Goal: Information Seeking & Learning: Find specific fact

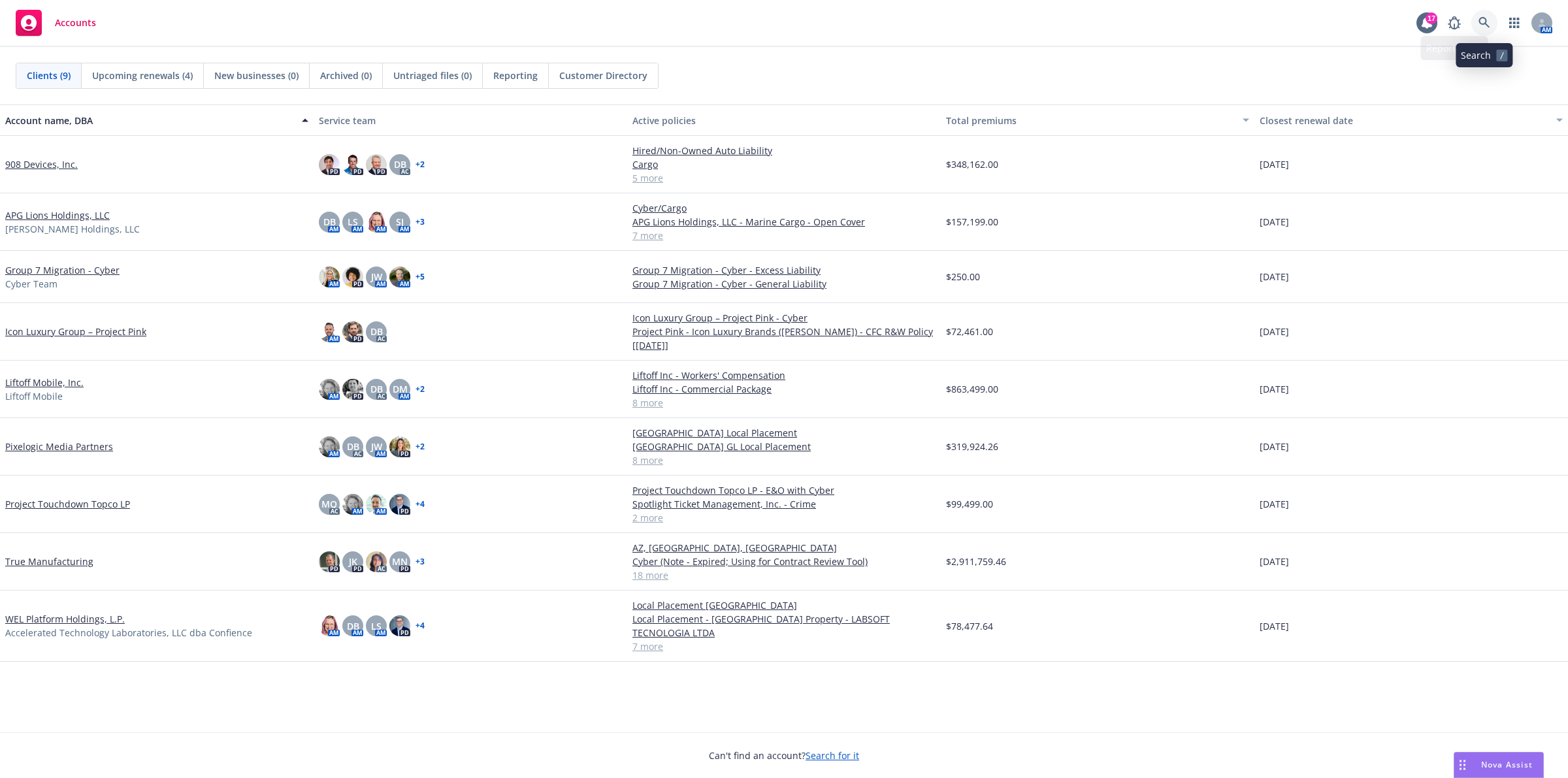
click at [1490, 34] on link at bounding box center [1484, 23] width 26 height 26
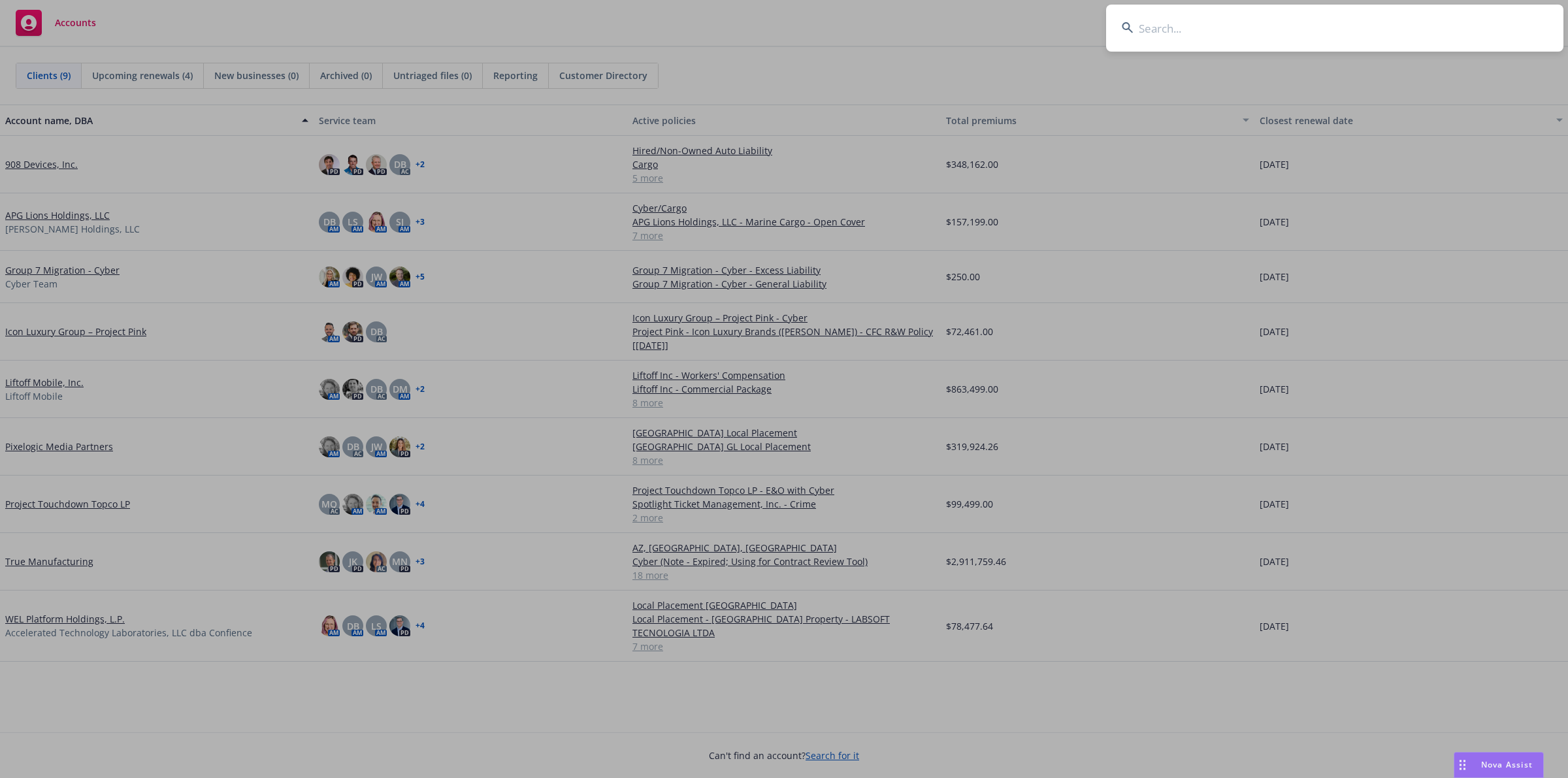
click at [1457, 758] on div "Drag to move" at bounding box center [1463, 765] width 17 height 25
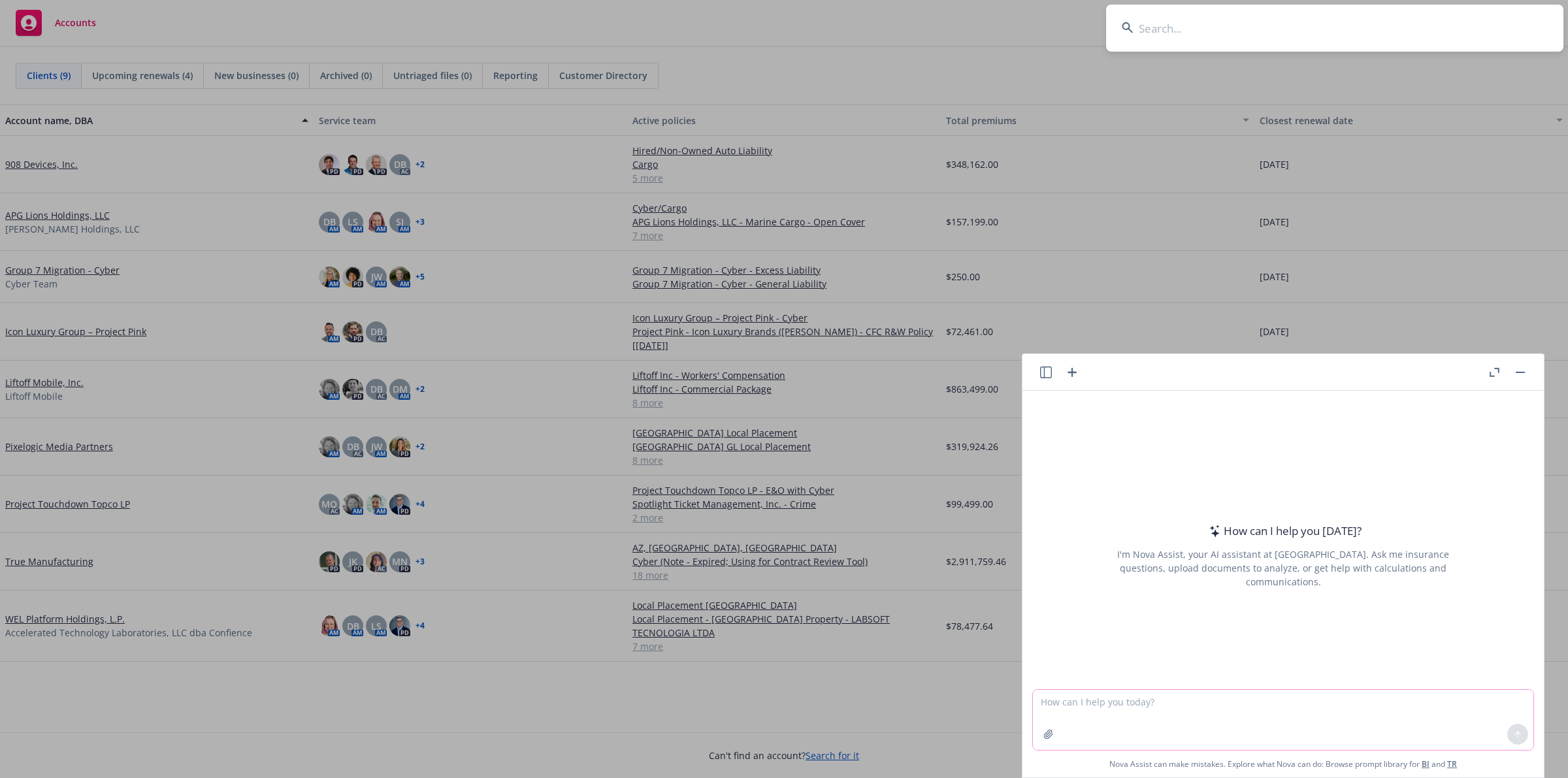
click at [1266, 700] on textarea at bounding box center [1283, 719] width 500 height 60
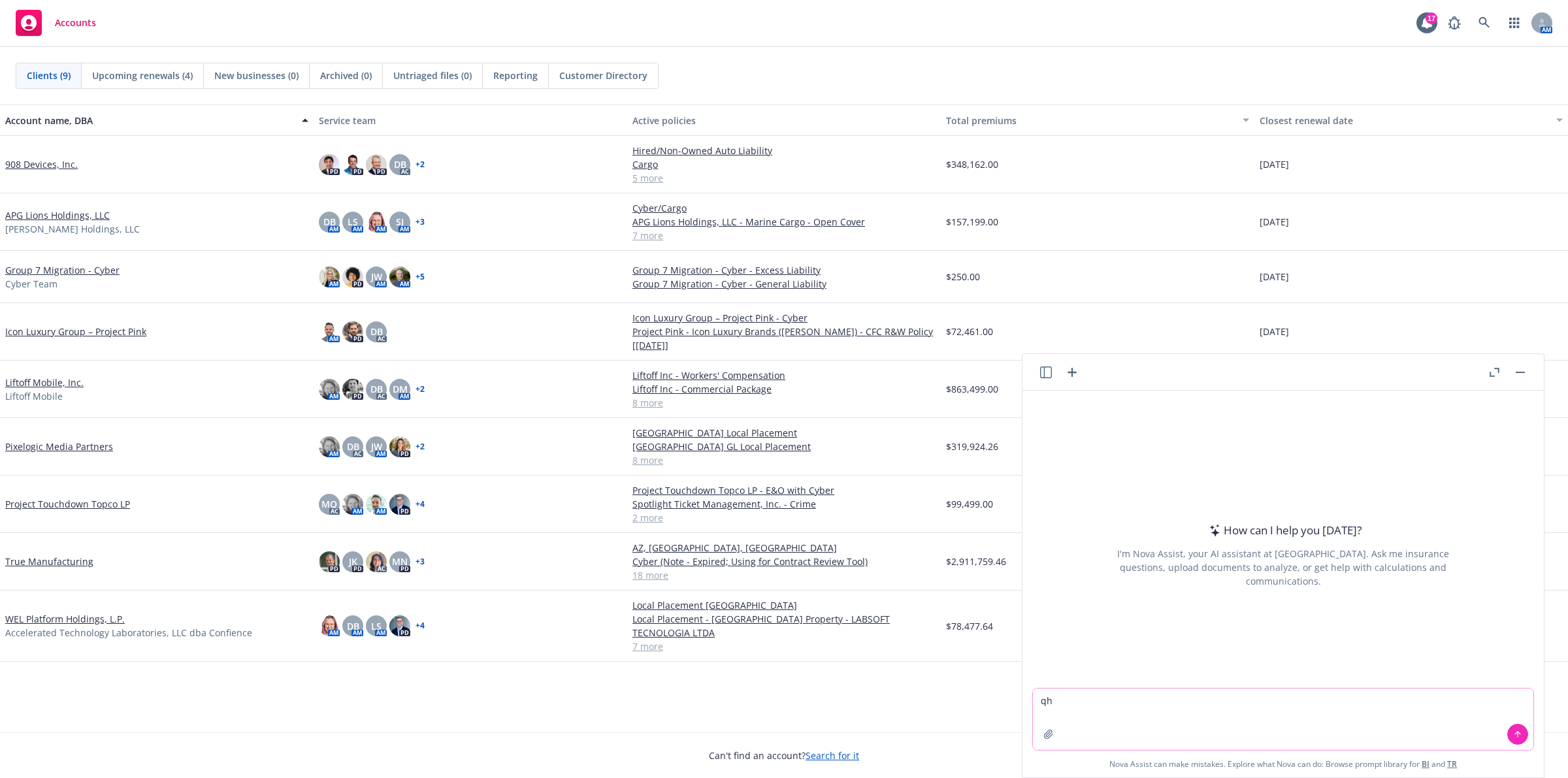
type textarea "q"
type textarea "what are AIG's admitted insurance companies and their NAIC code?"
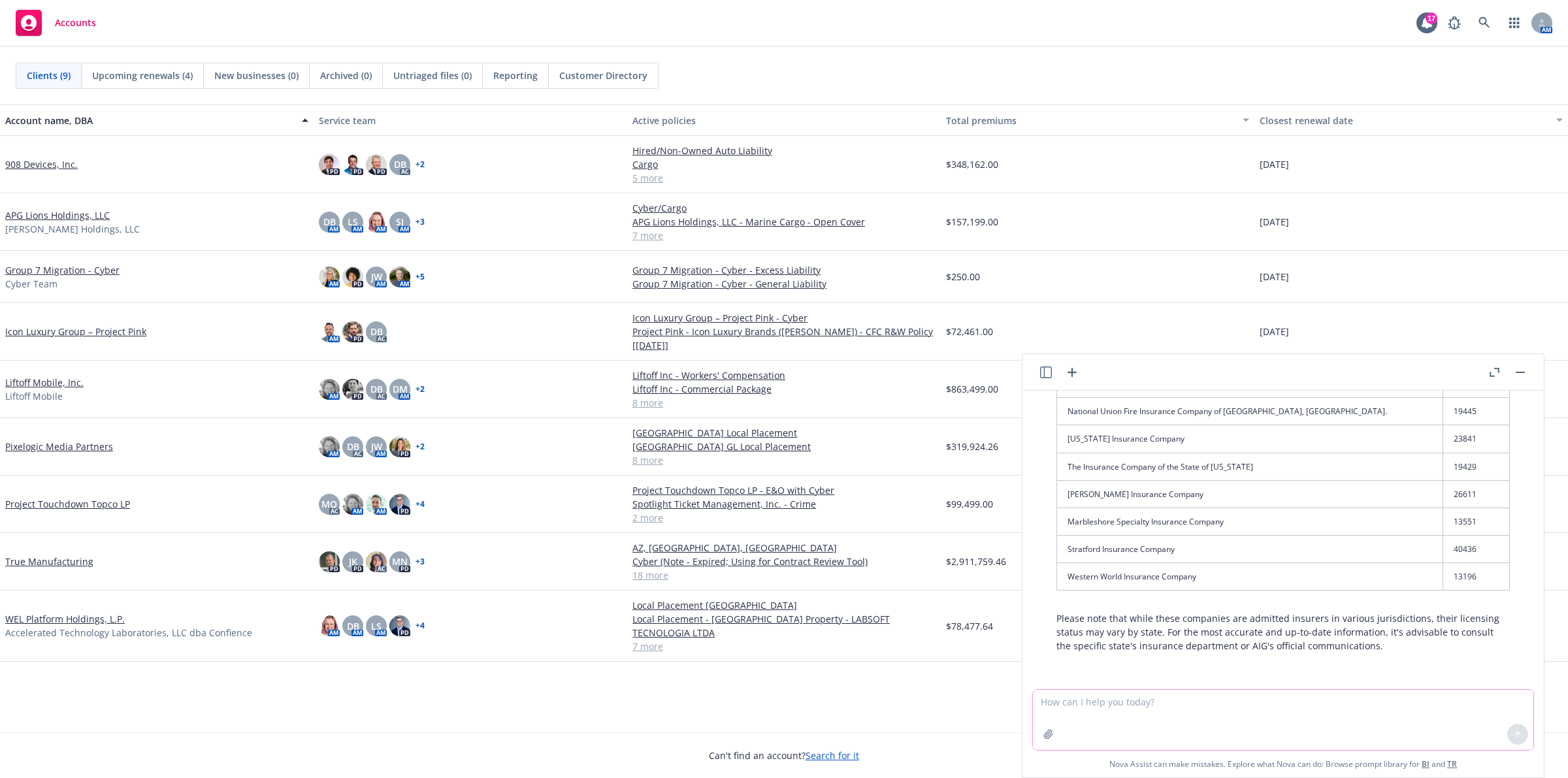
scroll to position [250, 0]
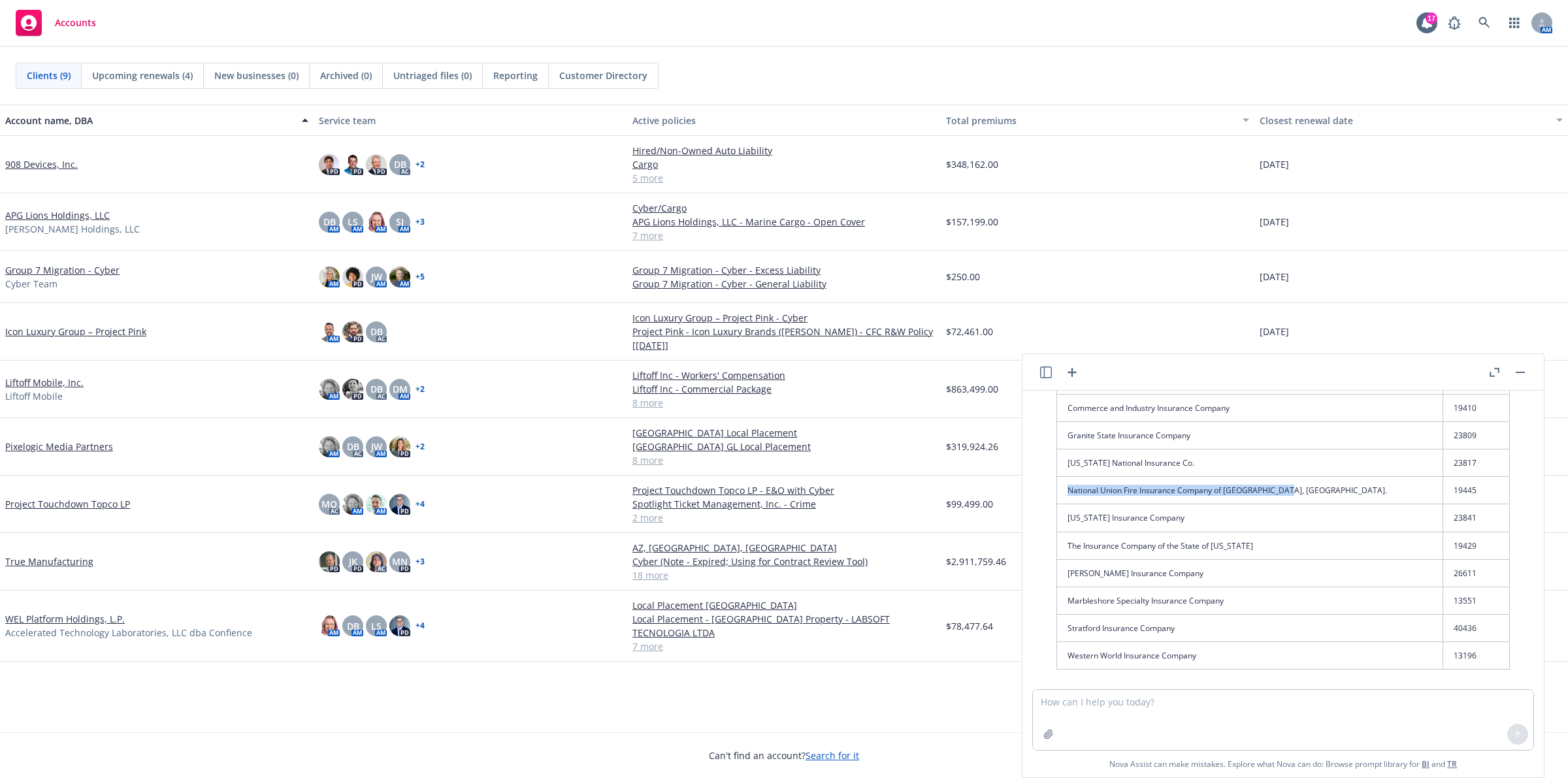
drag, startPoint x: 1067, startPoint y: 492, endPoint x: 1281, endPoint y: 485, distance: 214.1
click at [1281, 485] on td "National Union Fire Insurance Company of [GEOGRAPHIC_DATA], [GEOGRAPHIC_DATA]." at bounding box center [1249, 491] width 386 height 28
copy td "National Union Fire Insurance Company of [GEOGRAPHIC_DATA], [GEOGRAPHIC_DATA]."
click at [1443, 497] on td "19445" at bounding box center [1476, 491] width 67 height 28
click at [1443, 494] on td "19445" at bounding box center [1476, 491] width 67 height 28
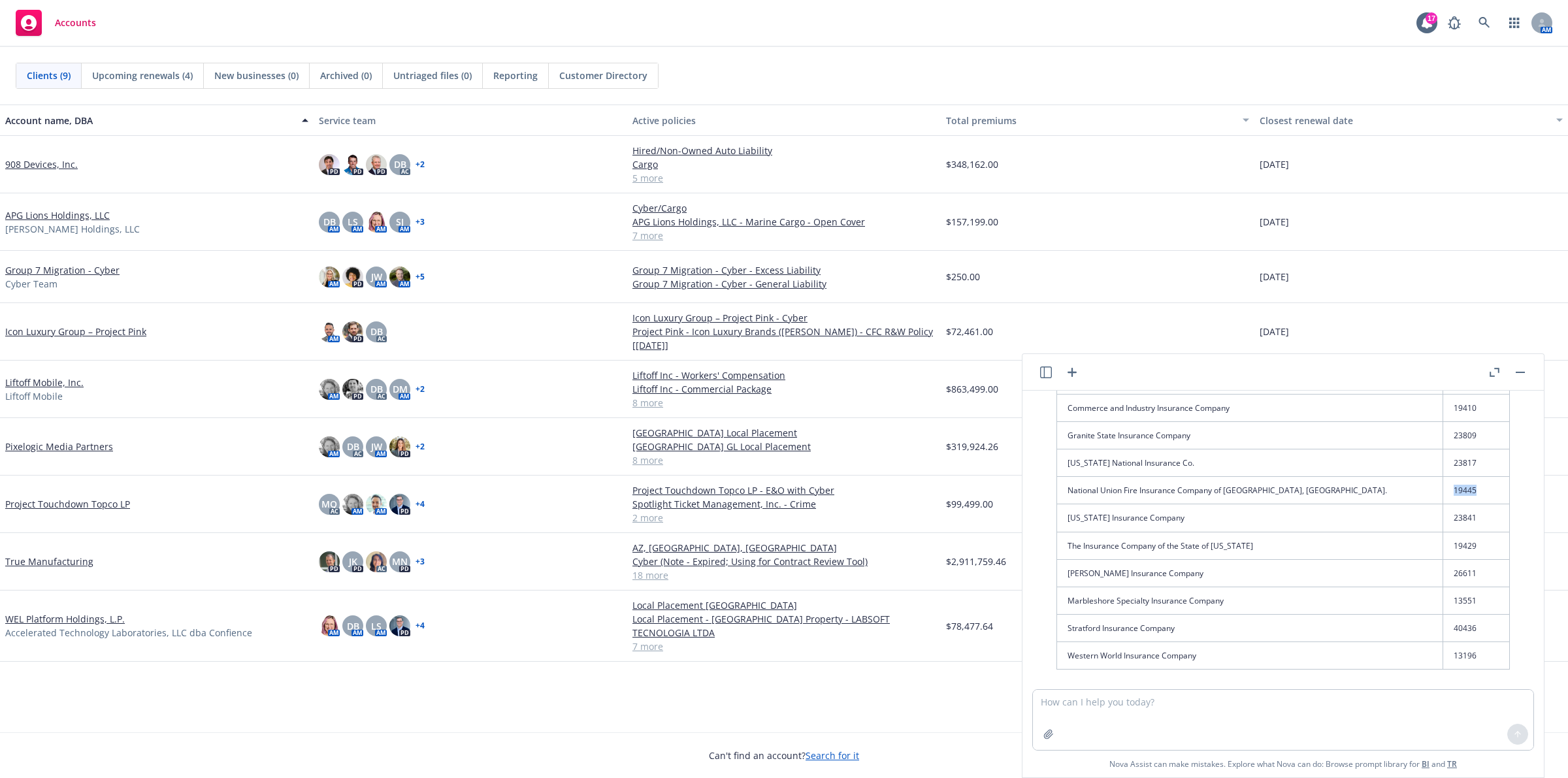
drag, startPoint x: 1409, startPoint y: 492, endPoint x: 1448, endPoint y: 491, distance: 39.0
click at [1448, 491] on td "19445" at bounding box center [1476, 491] width 67 height 28
copy td "19445"
click at [1482, 24] on icon at bounding box center [1484, 22] width 11 height 11
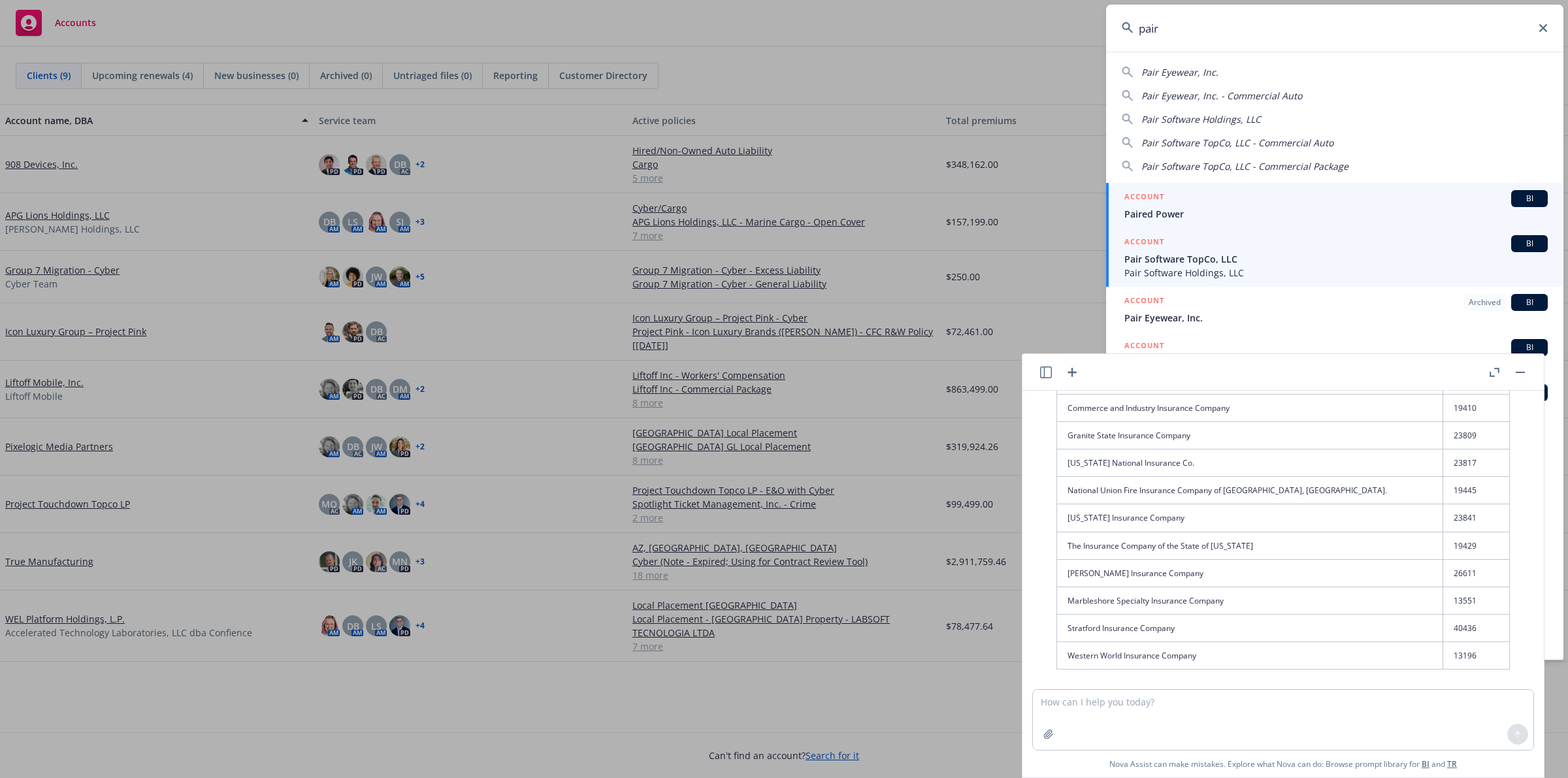
type input "pair"
click at [1246, 265] on span "Pair Software TopCo, LLC" at bounding box center [1337, 258] width 424 height 14
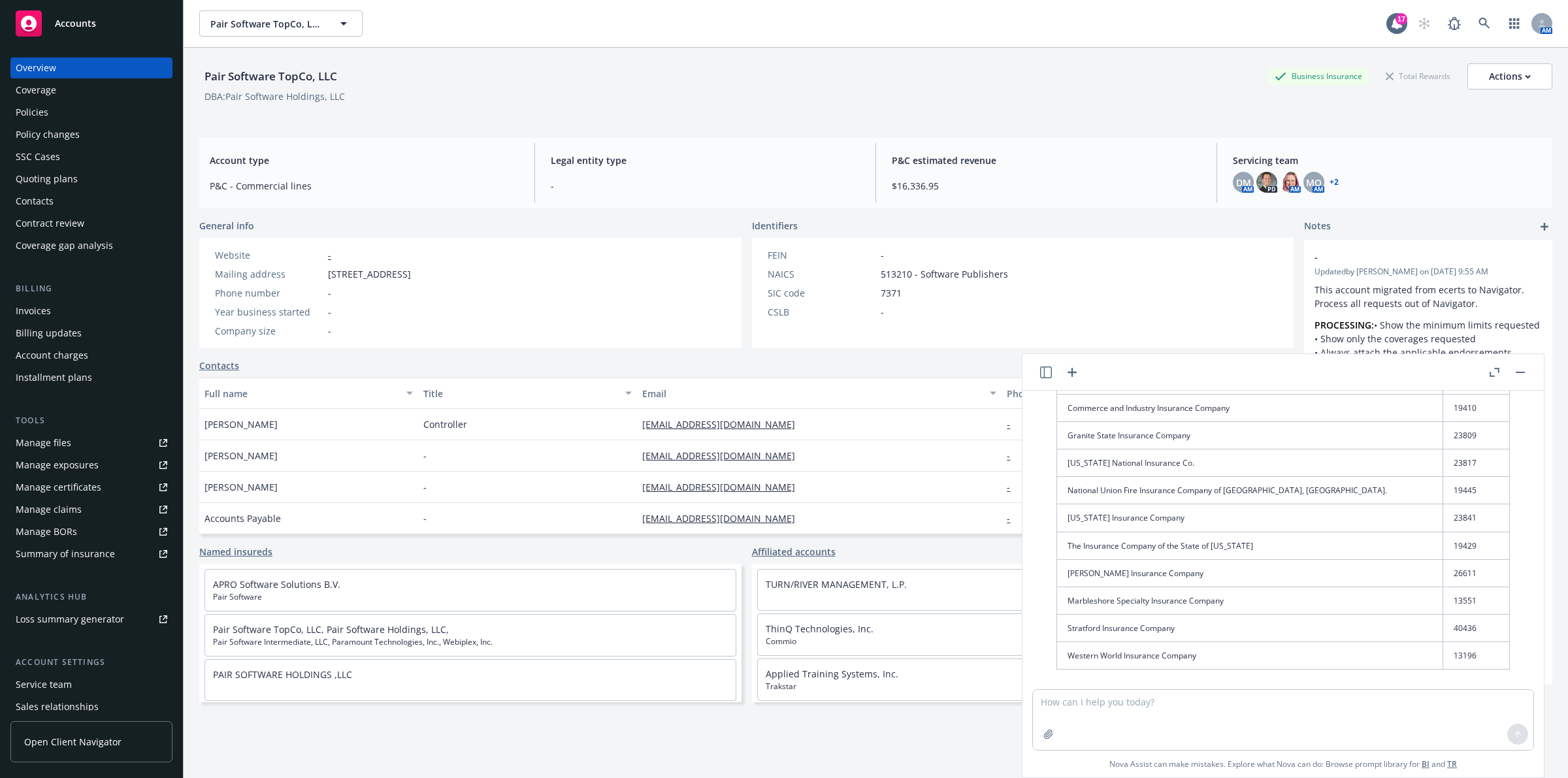
click at [34, 118] on div "Policies" at bounding box center [32, 112] width 33 height 20
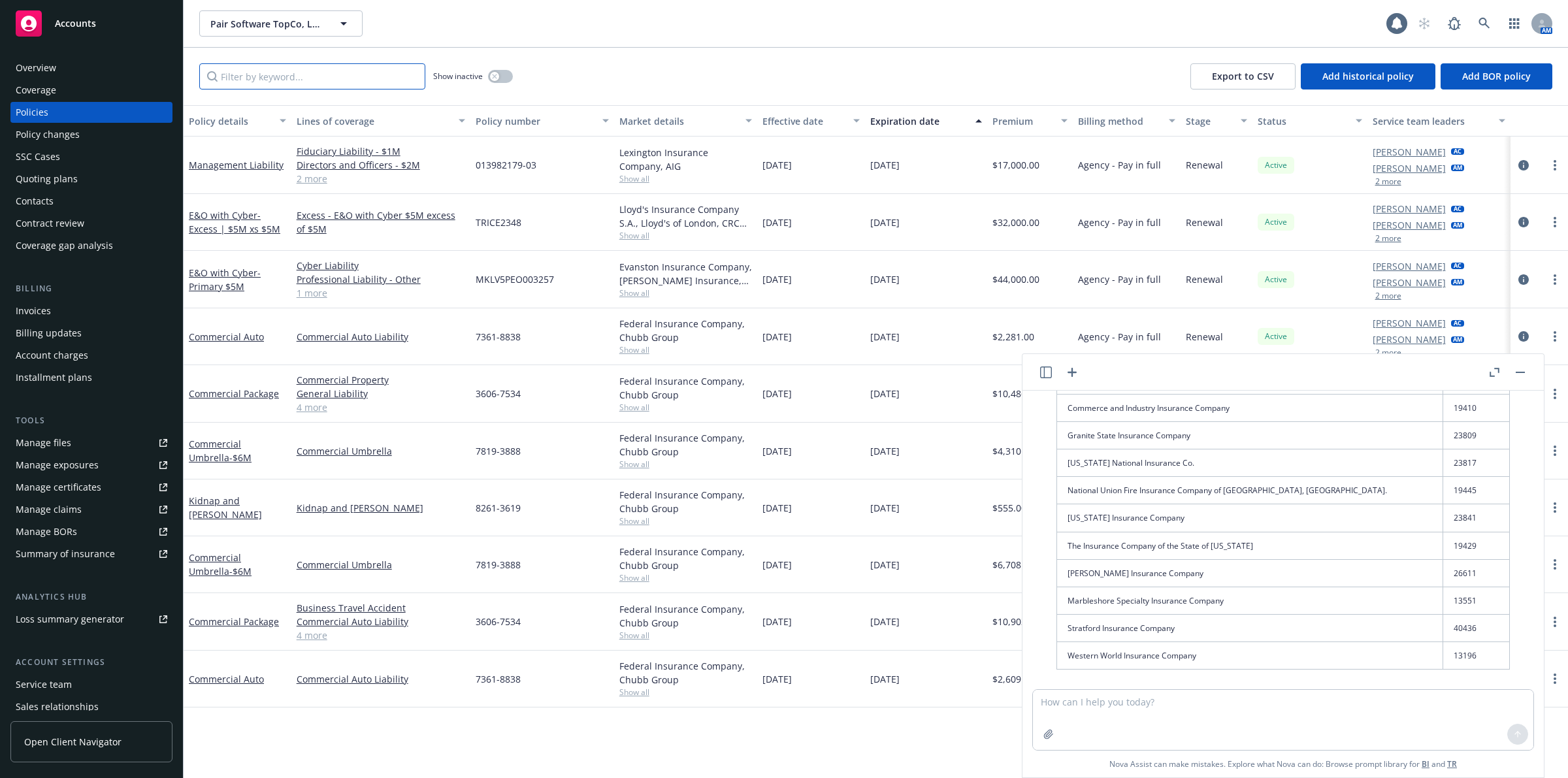
click at [320, 85] on input "Filter by keyword..." at bounding box center [311, 76] width 226 height 26
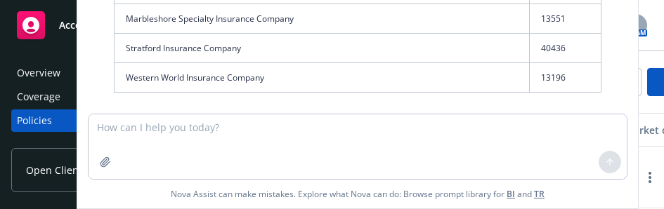
type input "cyber"
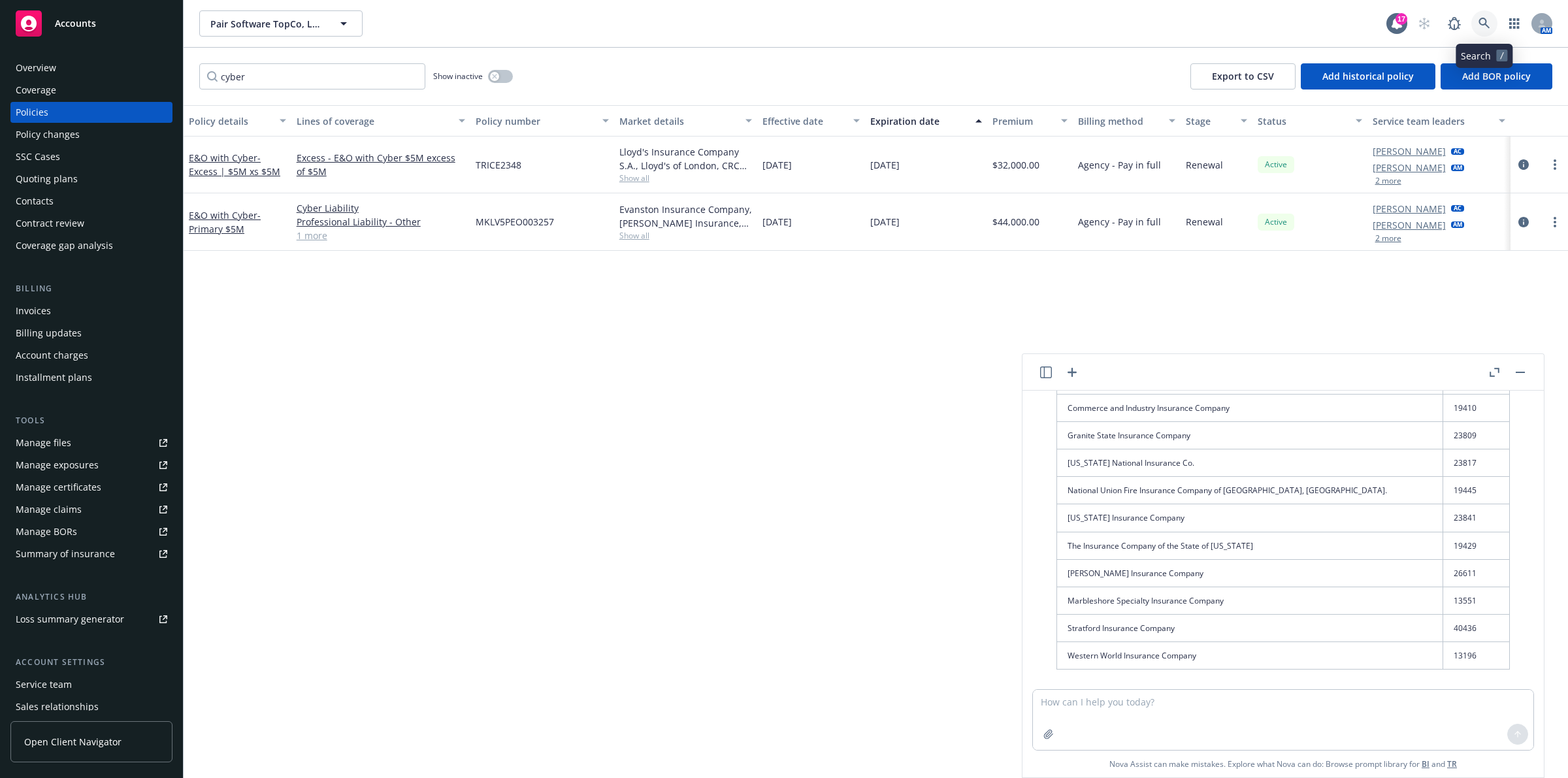
click at [1481, 34] on link at bounding box center [1484, 23] width 26 height 26
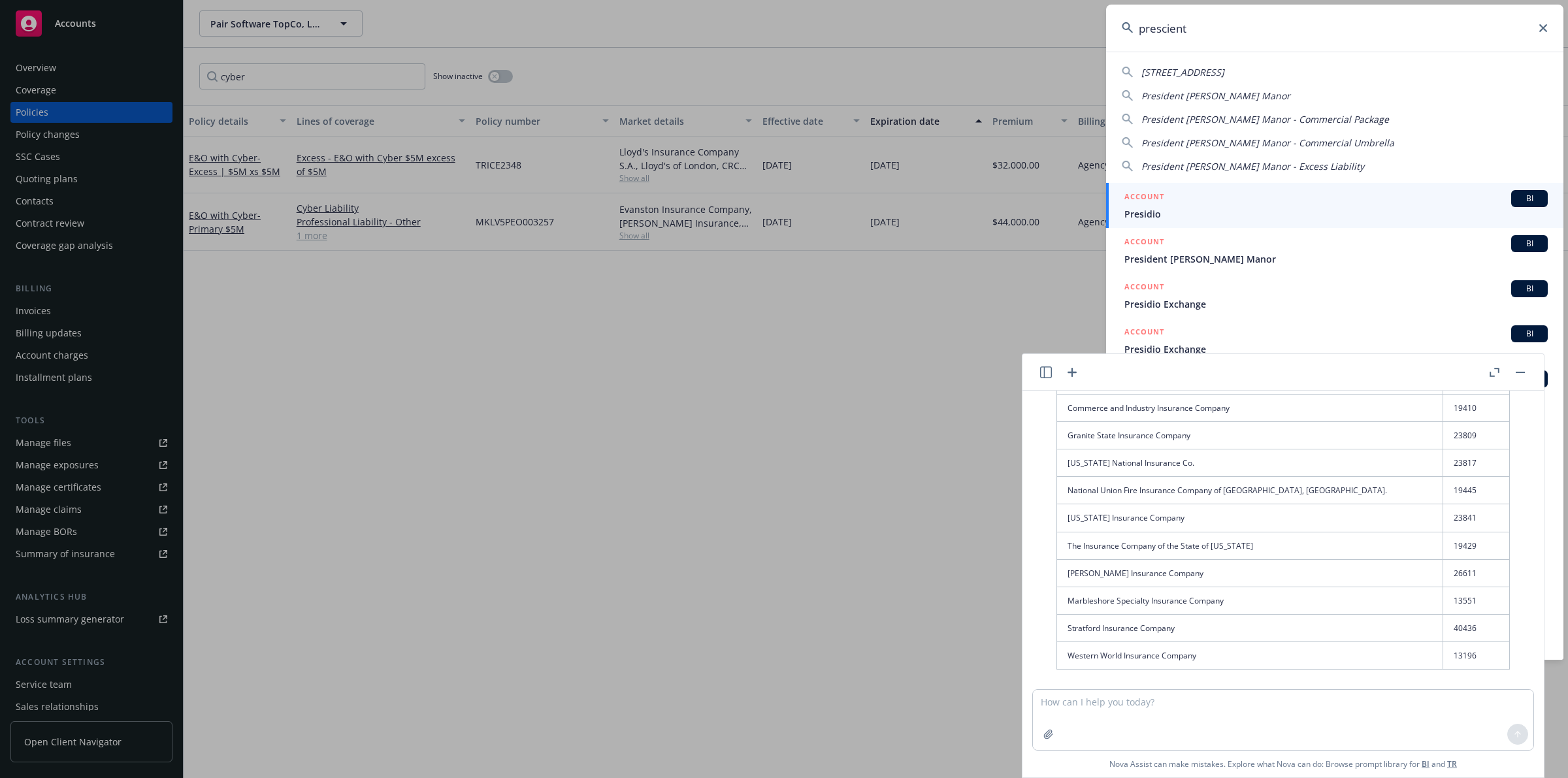
type input "prescient"
click at [1526, 379] on button at bounding box center [1520, 372] width 16 height 16
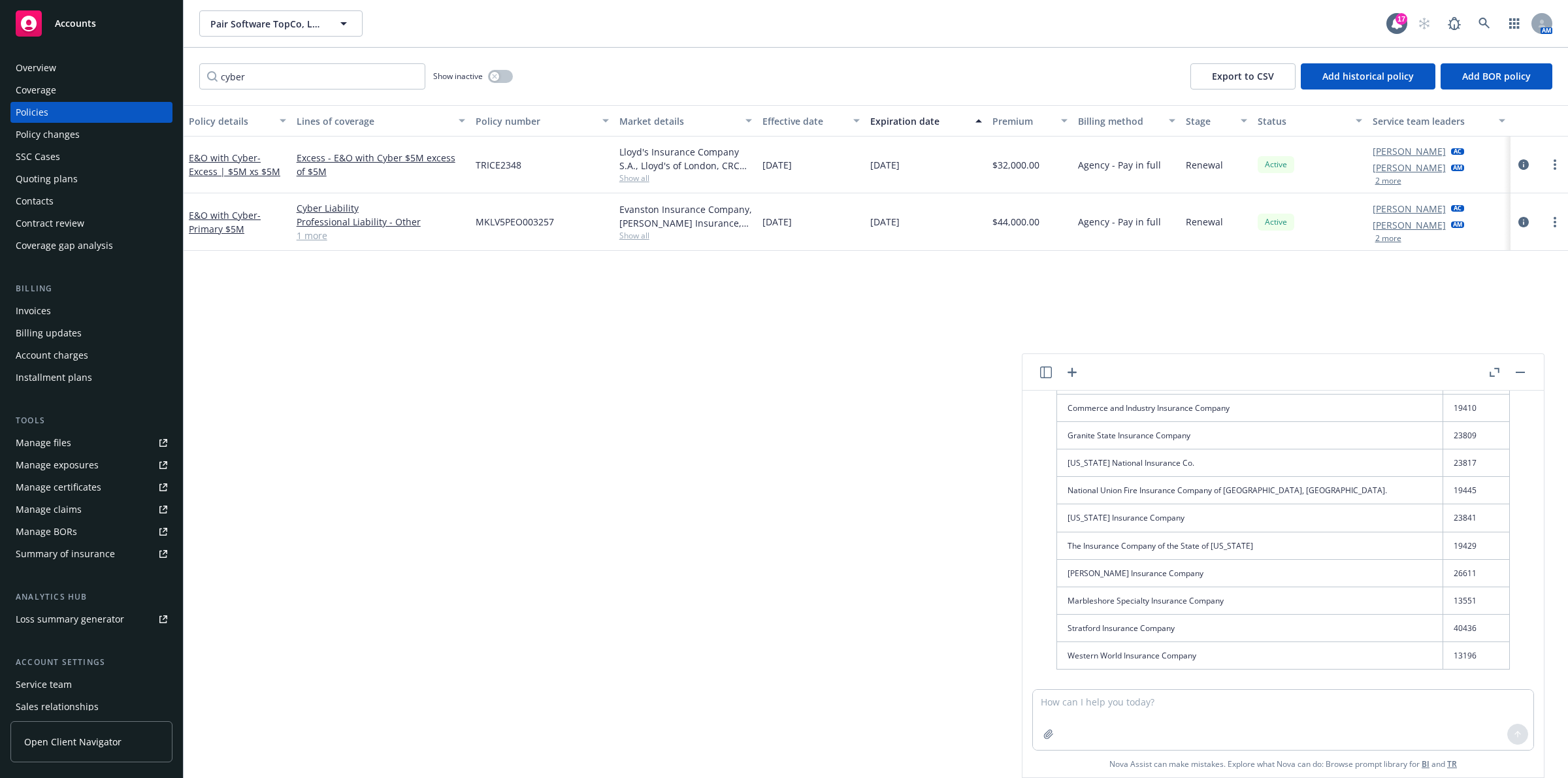
click at [1522, 375] on button "button" at bounding box center [1520, 372] width 16 height 16
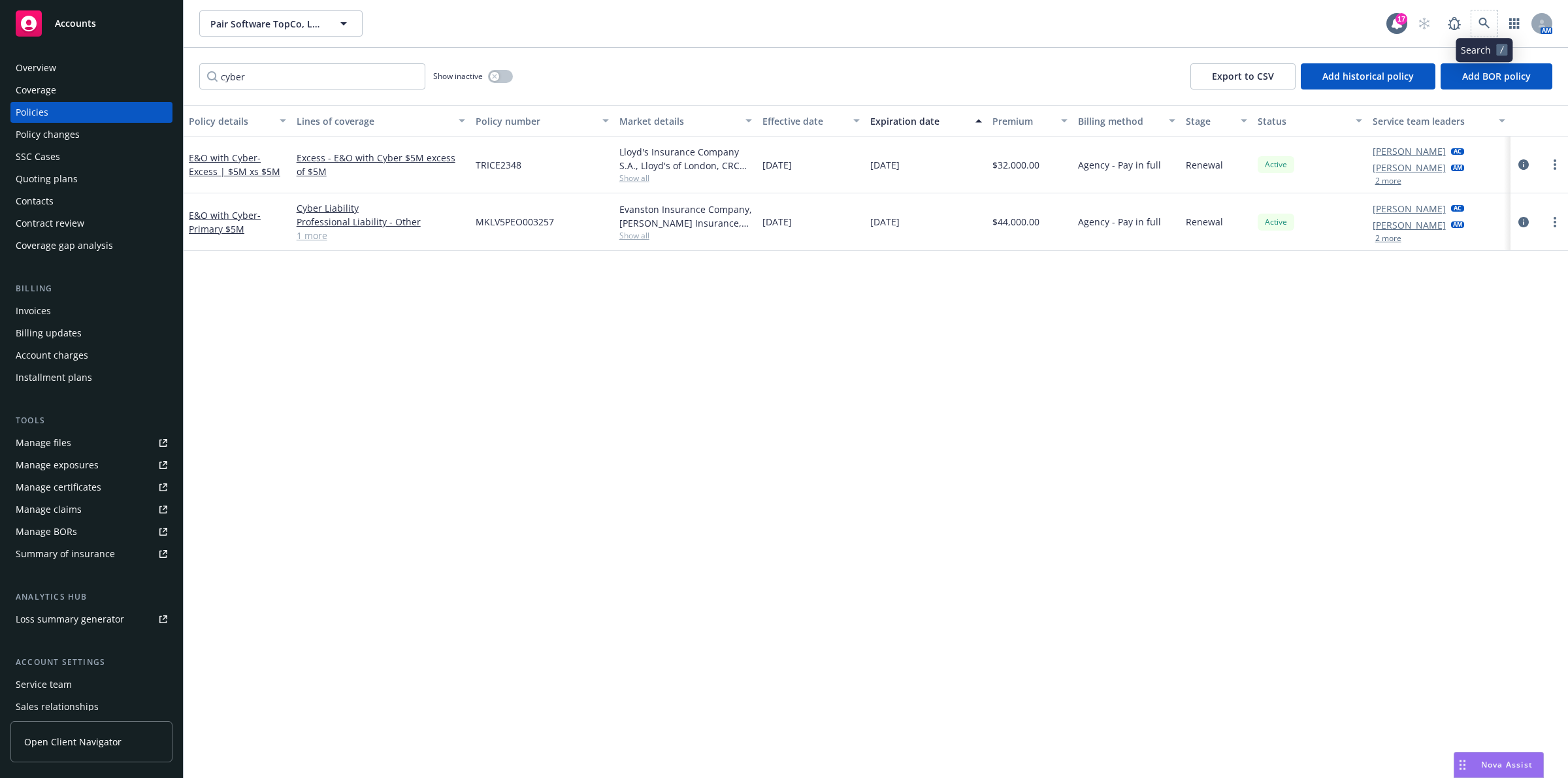
click at [1471, 24] on span at bounding box center [1484, 23] width 26 height 26
click at [1480, 27] on icon at bounding box center [1484, 23] width 12 height 12
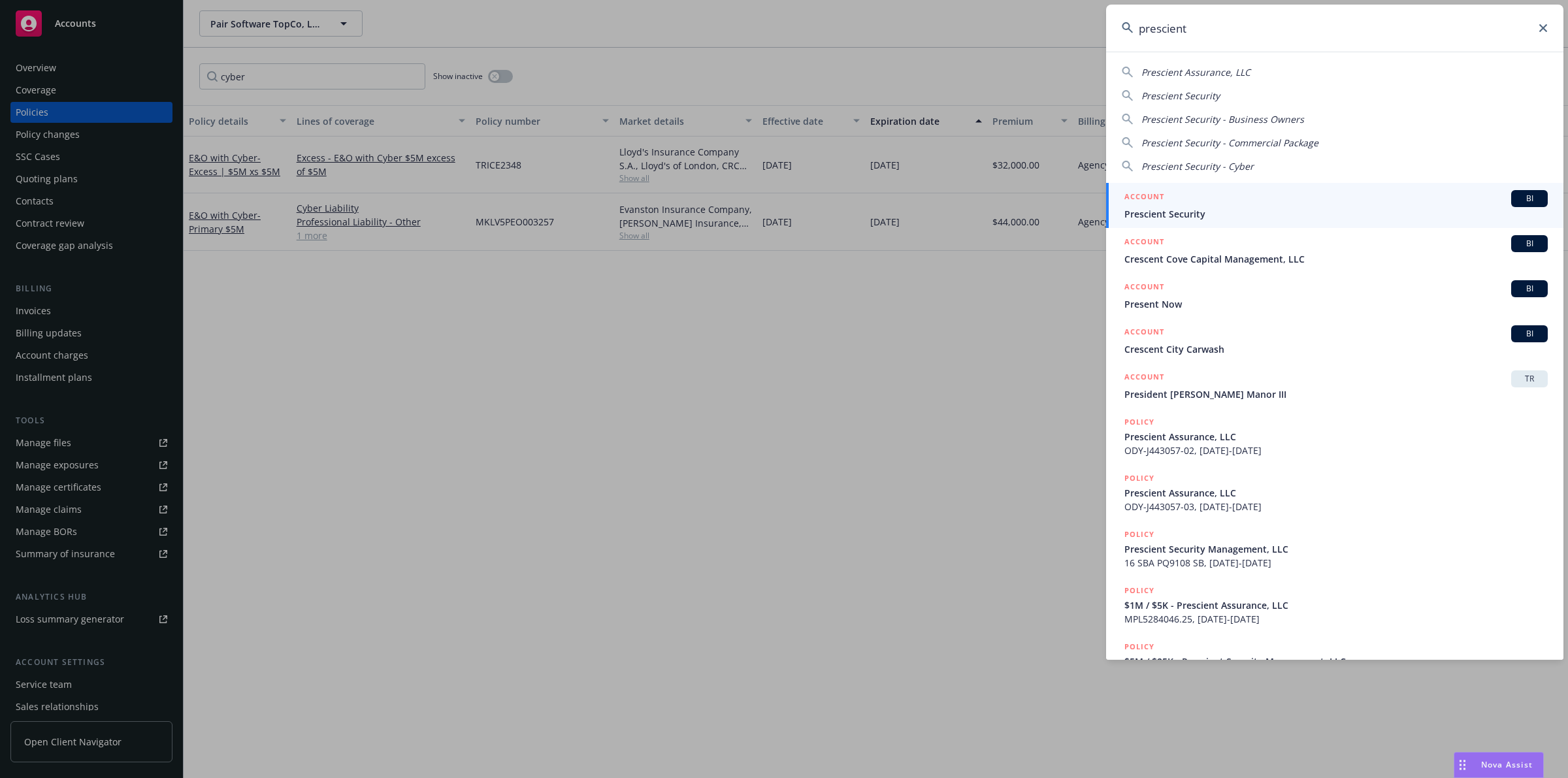
type input "prescient"
click at [1206, 207] on span "Prescient Security" at bounding box center [1337, 214] width 424 height 14
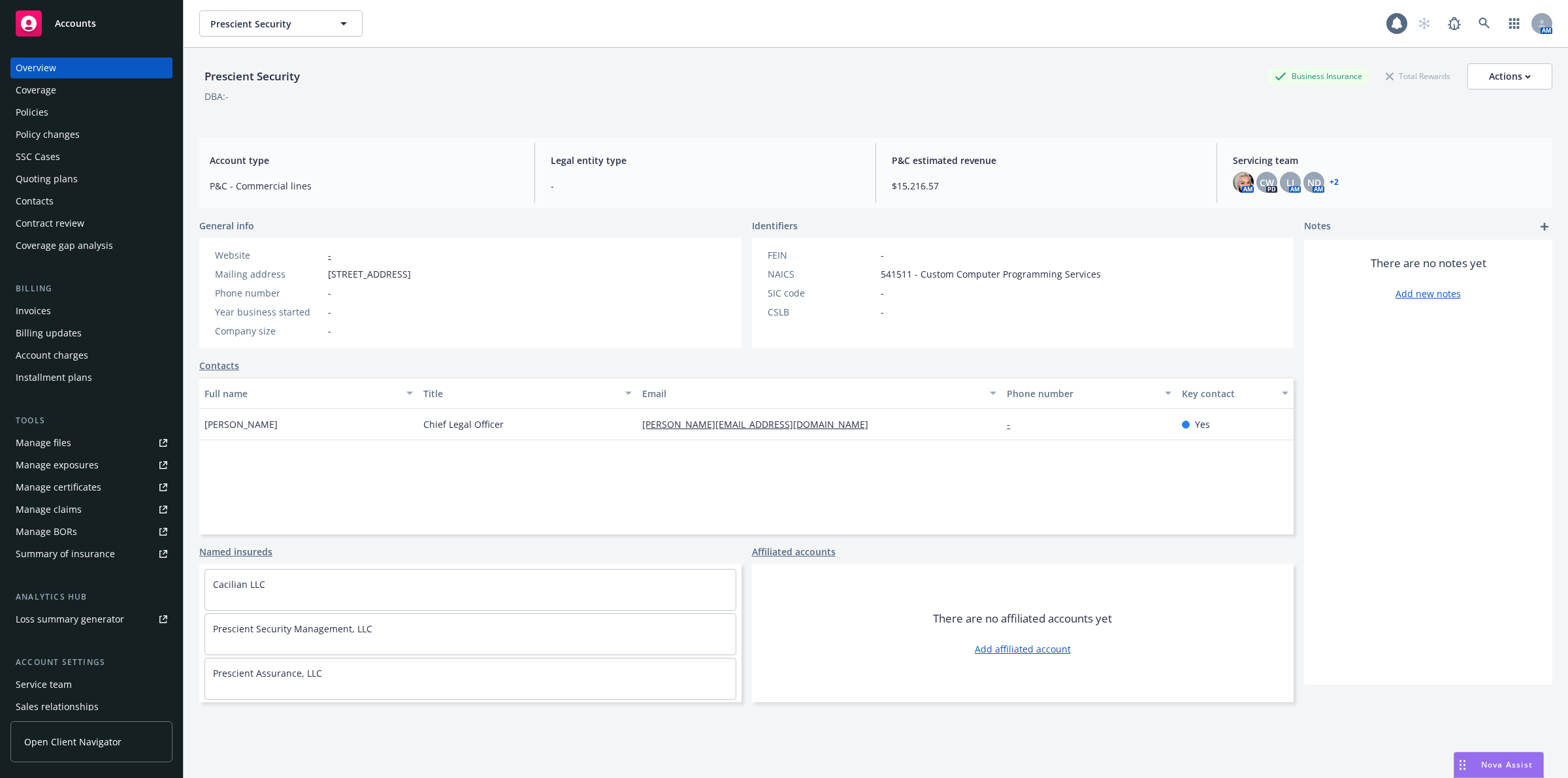
click at [34, 112] on div "Policies" at bounding box center [32, 112] width 33 height 20
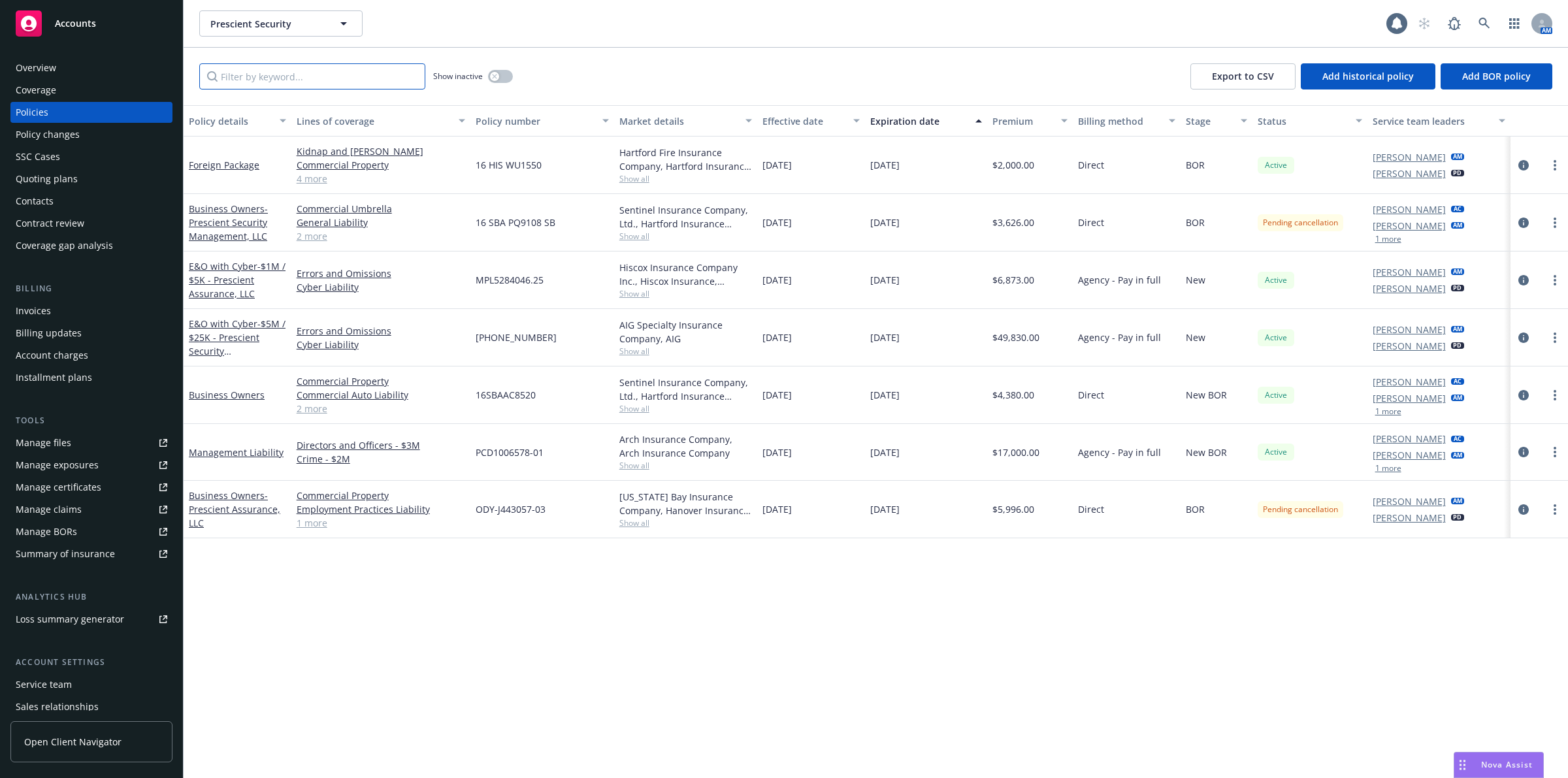
click at [239, 80] on input "Filter by keyword..." at bounding box center [311, 76] width 226 height 26
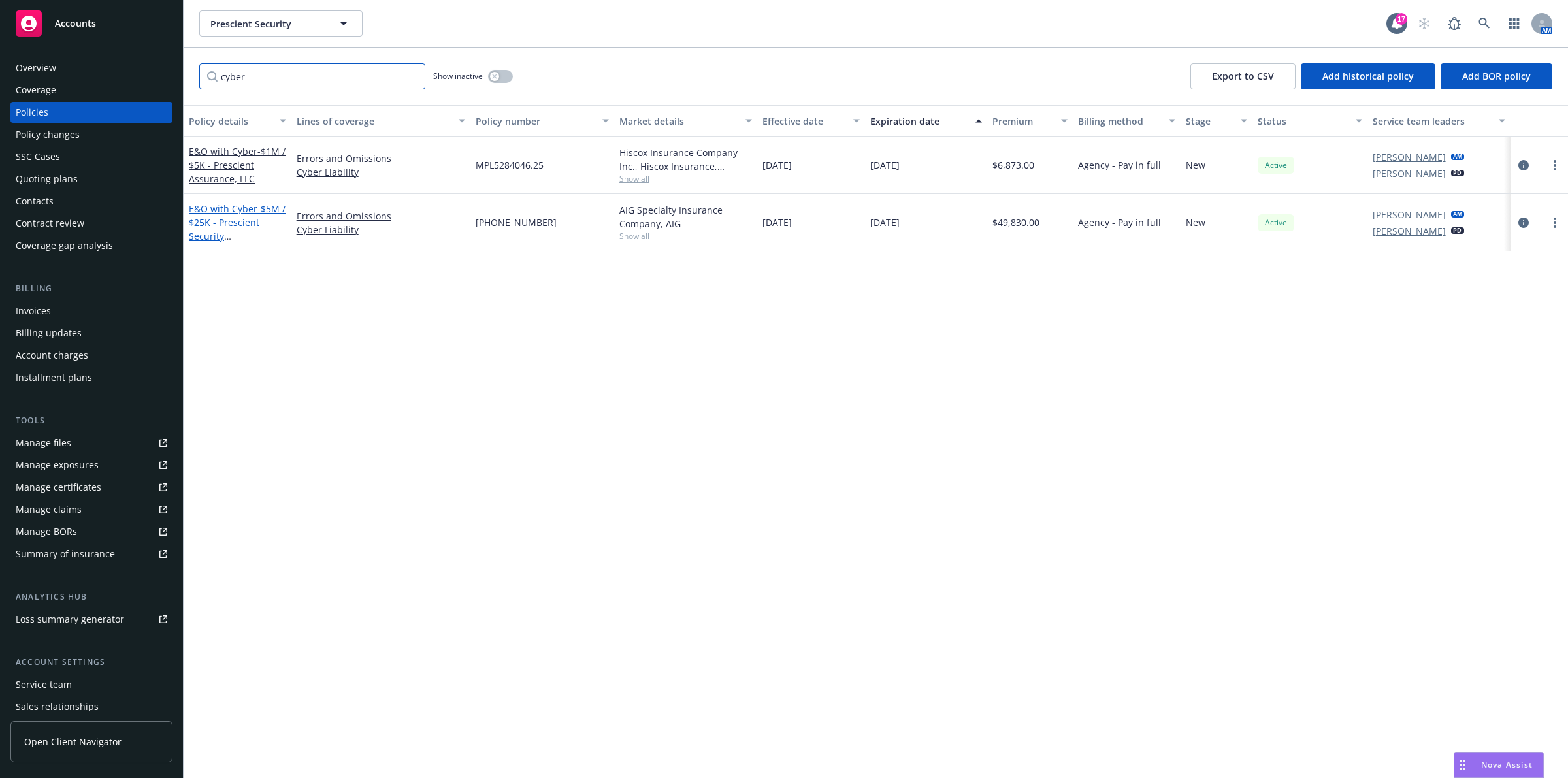
type input "cyber"
click at [217, 212] on link "E&O with Cyber - $5M / $25K - Prescient Security Management, LLC" at bounding box center [237, 230] width 97 height 54
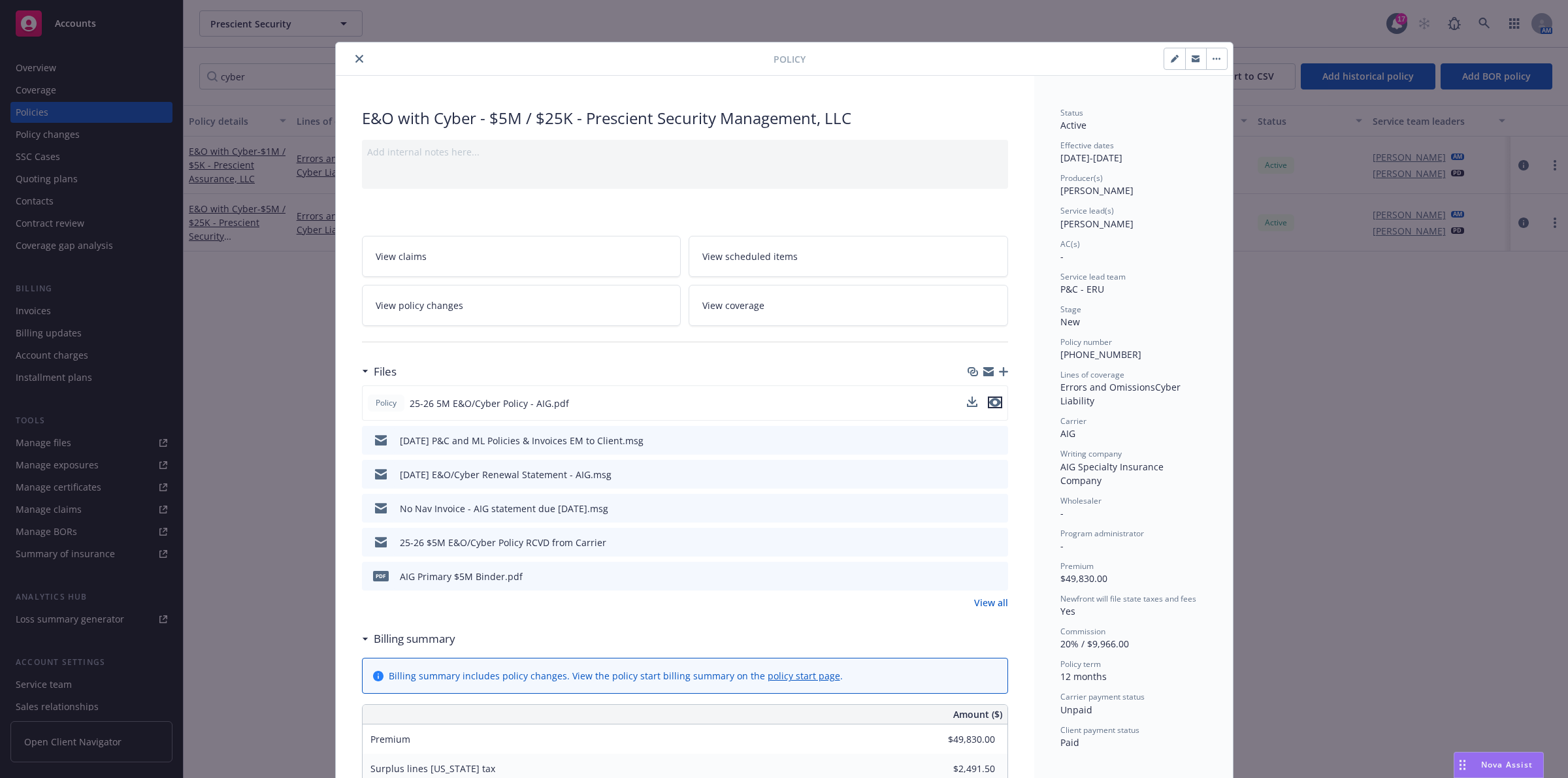
click at [991, 403] on icon "preview file" at bounding box center [995, 402] width 12 height 9
click at [1483, 778] on button "Nova Assist" at bounding box center [1498, 765] width 90 height 26
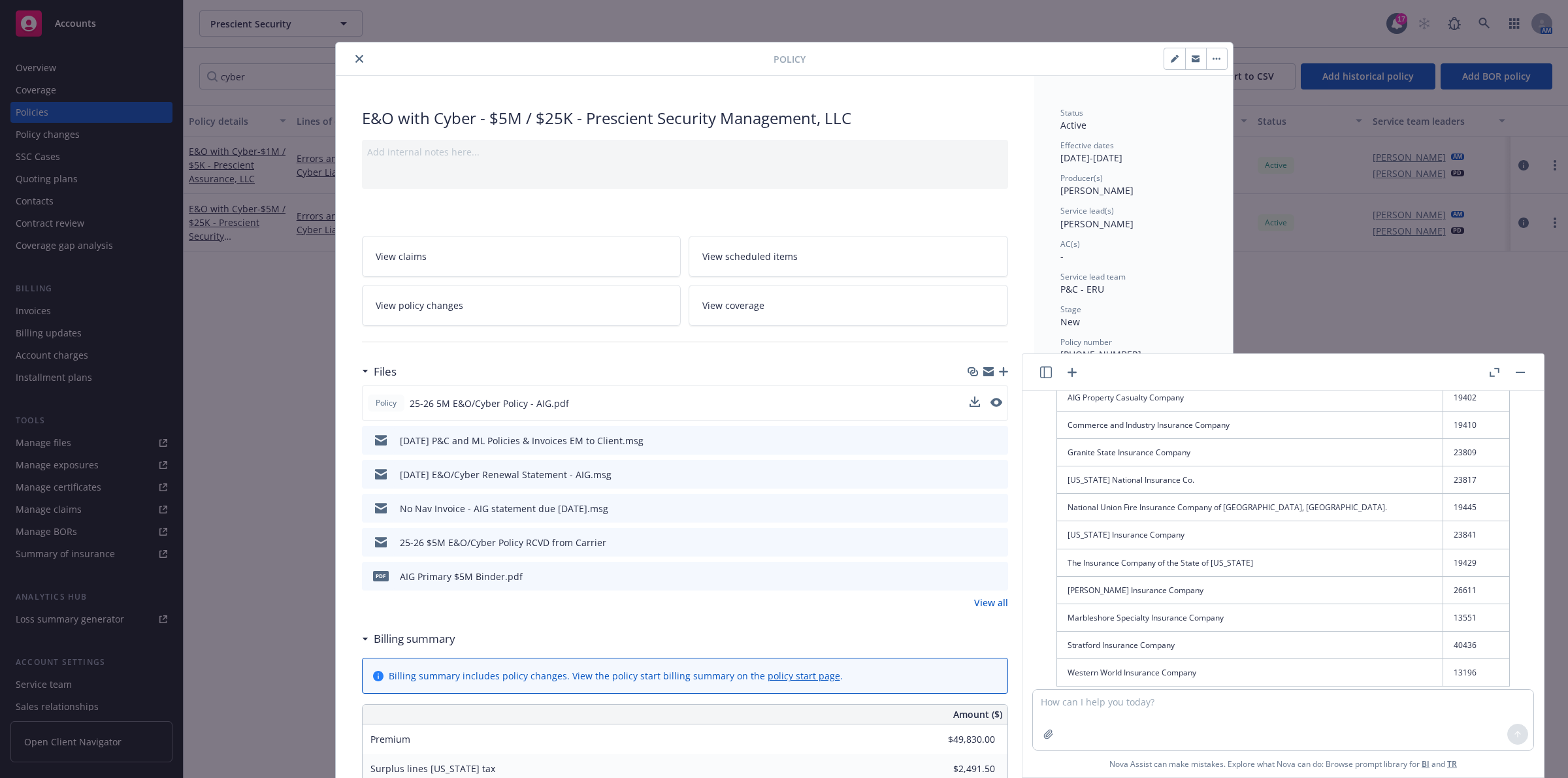
scroll to position [168, 0]
drag, startPoint x: 1063, startPoint y: 575, endPoint x: 1338, endPoint y: 574, distance: 275.0
click at [1338, 574] on td "National Union Fire Insurance Company of [GEOGRAPHIC_DATA], [GEOGRAPHIC_DATA]." at bounding box center [1249, 573] width 386 height 28
copy td "National Union Fire Insurance Company of [GEOGRAPHIC_DATA], [GEOGRAPHIC_DATA]."
drag, startPoint x: 1405, startPoint y: 574, endPoint x: 1431, endPoint y: 573, distance: 26.0
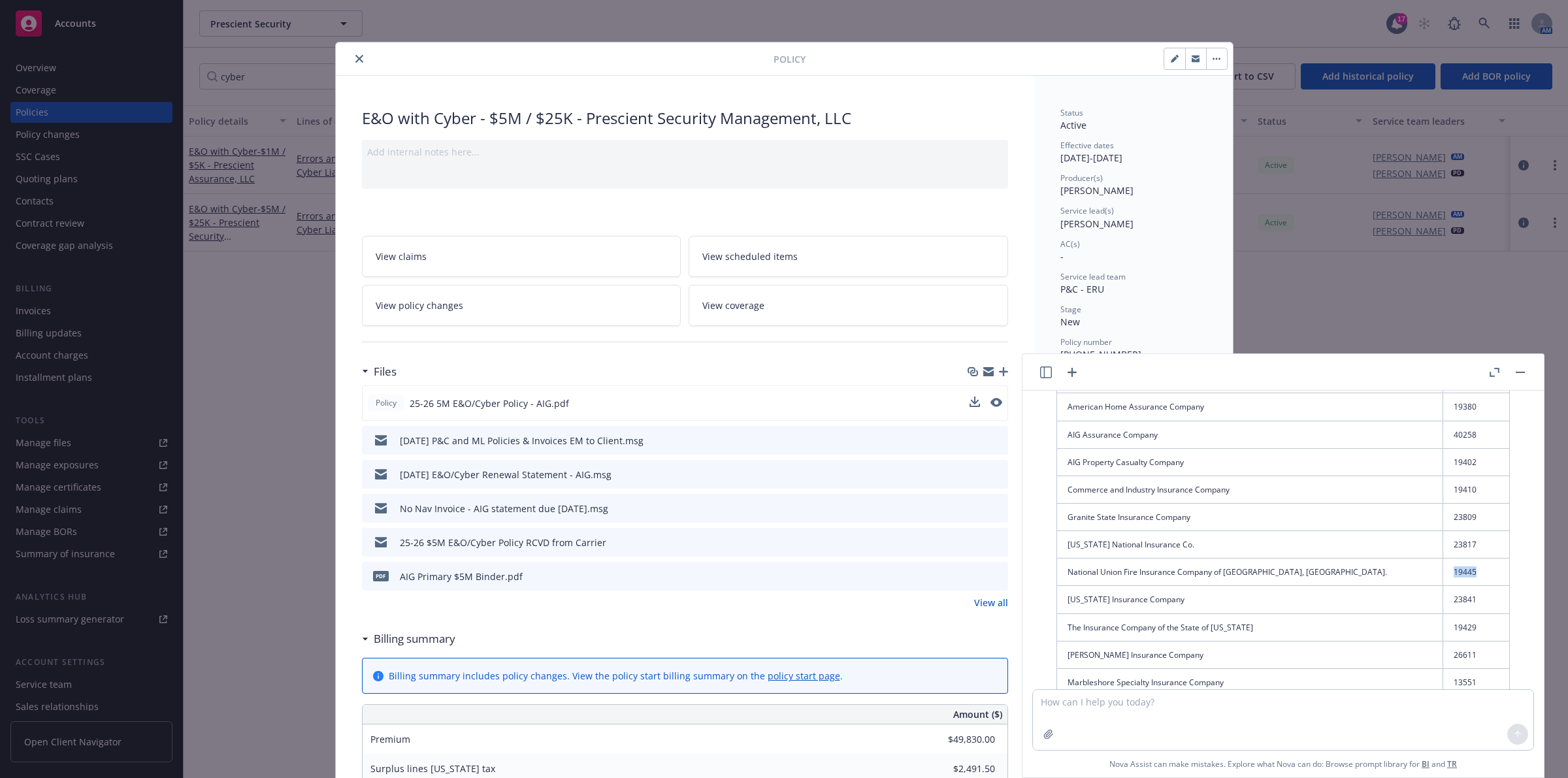
click at [1443, 573] on td "19445" at bounding box center [1476, 573] width 67 height 28
copy td "19445"
click at [1166, 711] on textarea at bounding box center [1283, 719] width 500 height 60
type textarea "can you do the same for [GEOGRAPHIC_DATA]"
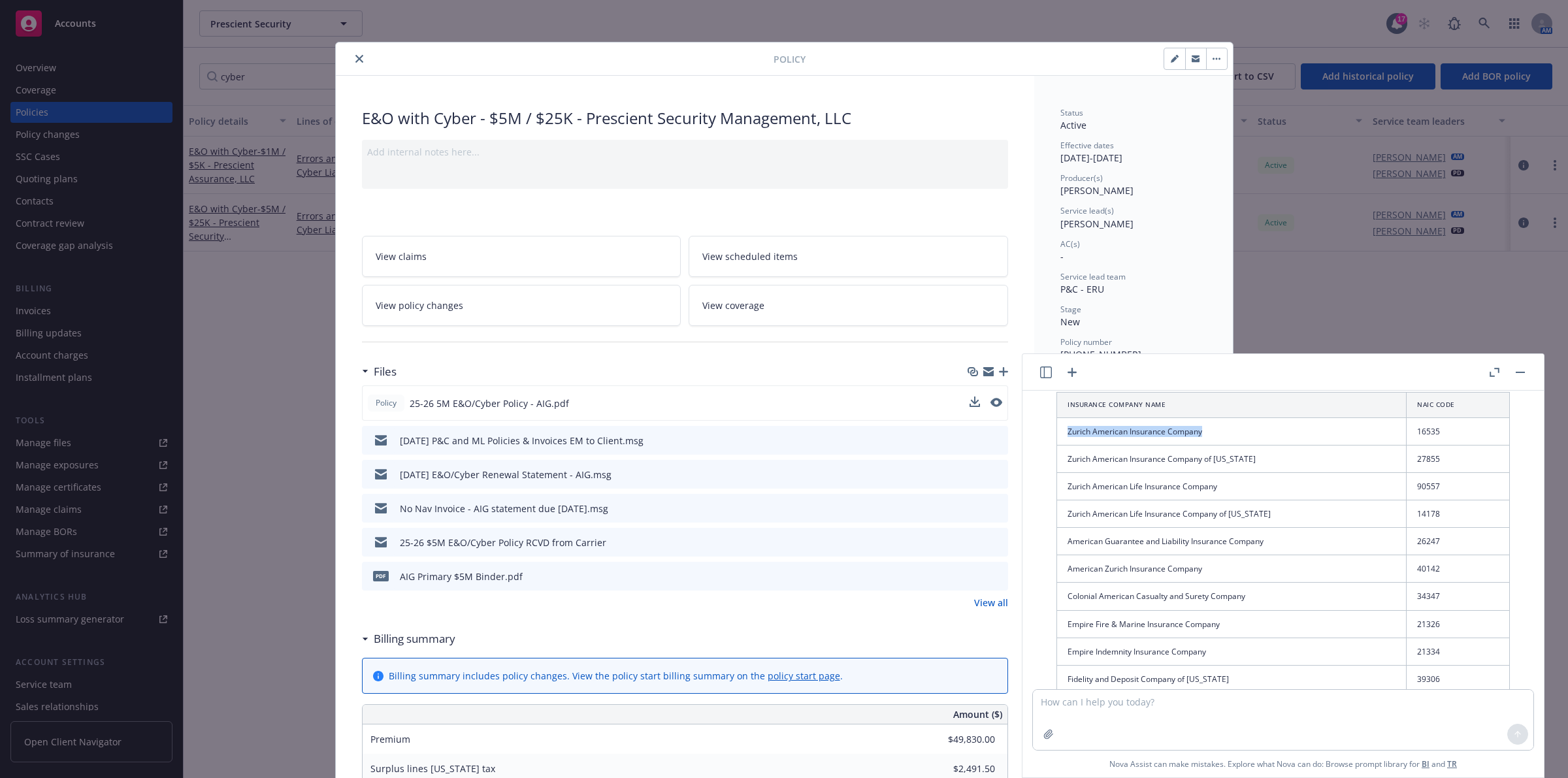
drag, startPoint x: 1065, startPoint y: 437, endPoint x: 1206, endPoint y: 434, distance: 141.0
click at [1206, 434] on td "Zurich American Insurance Company" at bounding box center [1232, 431] width 349 height 28
copy td "Zurich American Insurance Company"
drag, startPoint x: 1387, startPoint y: 439, endPoint x: 1417, endPoint y: 439, distance: 30.0
click at [1417, 439] on td "16535" at bounding box center [1458, 431] width 103 height 28
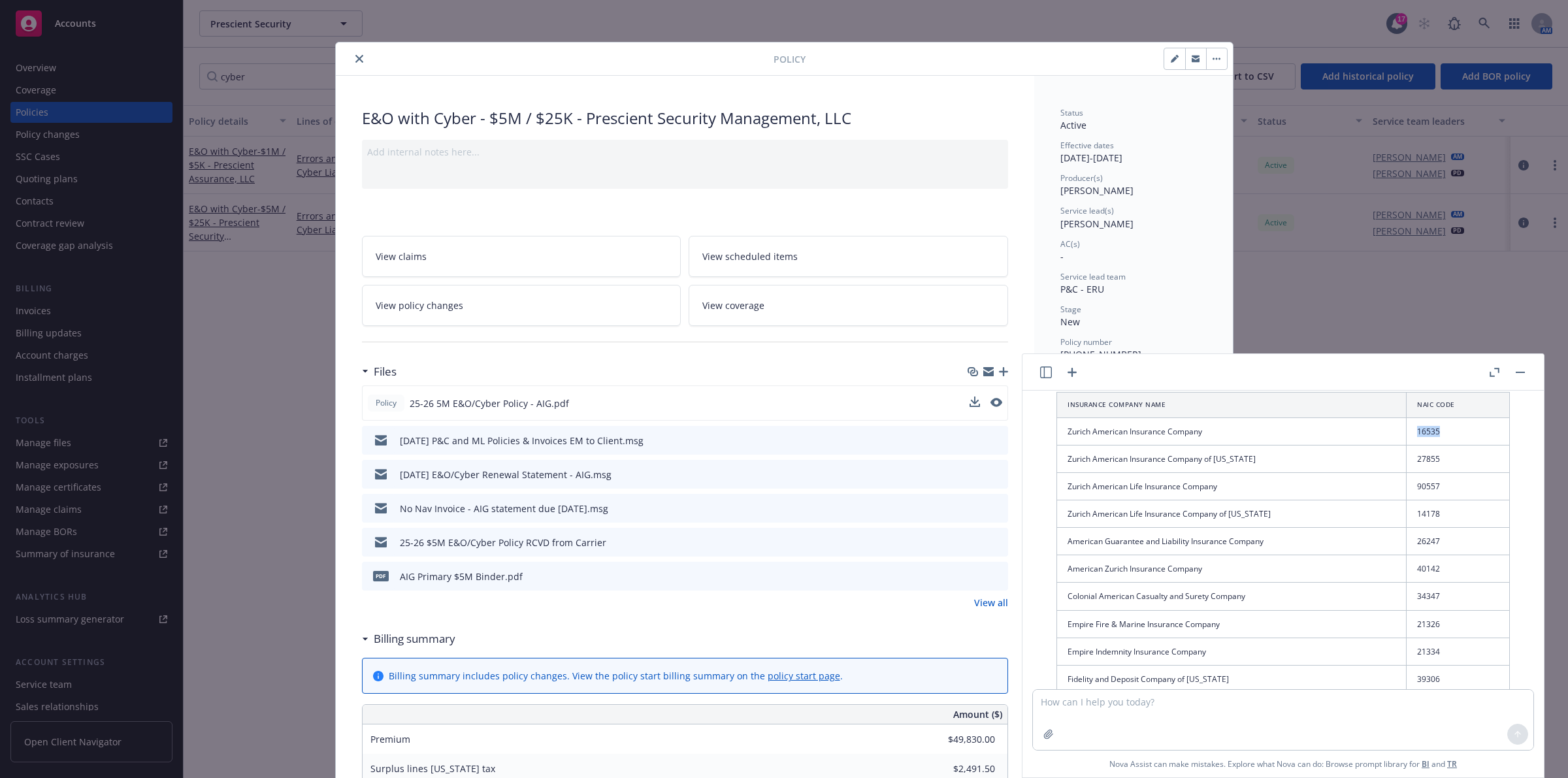
copy td "16535"
click at [1118, 714] on textarea at bounding box center [1283, 719] width 500 height 60
type textarea "now axis"
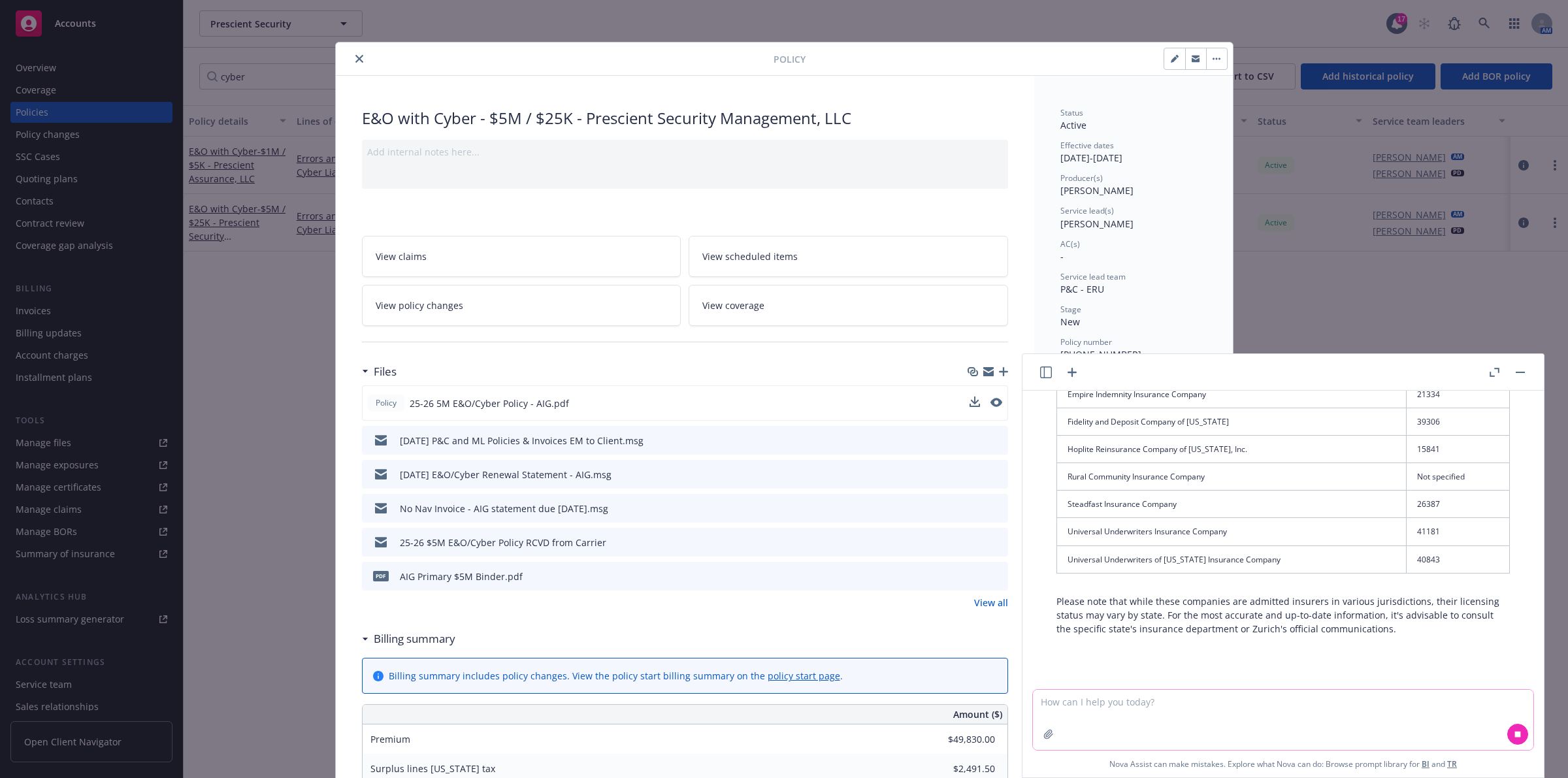
scroll to position [1023, 0]
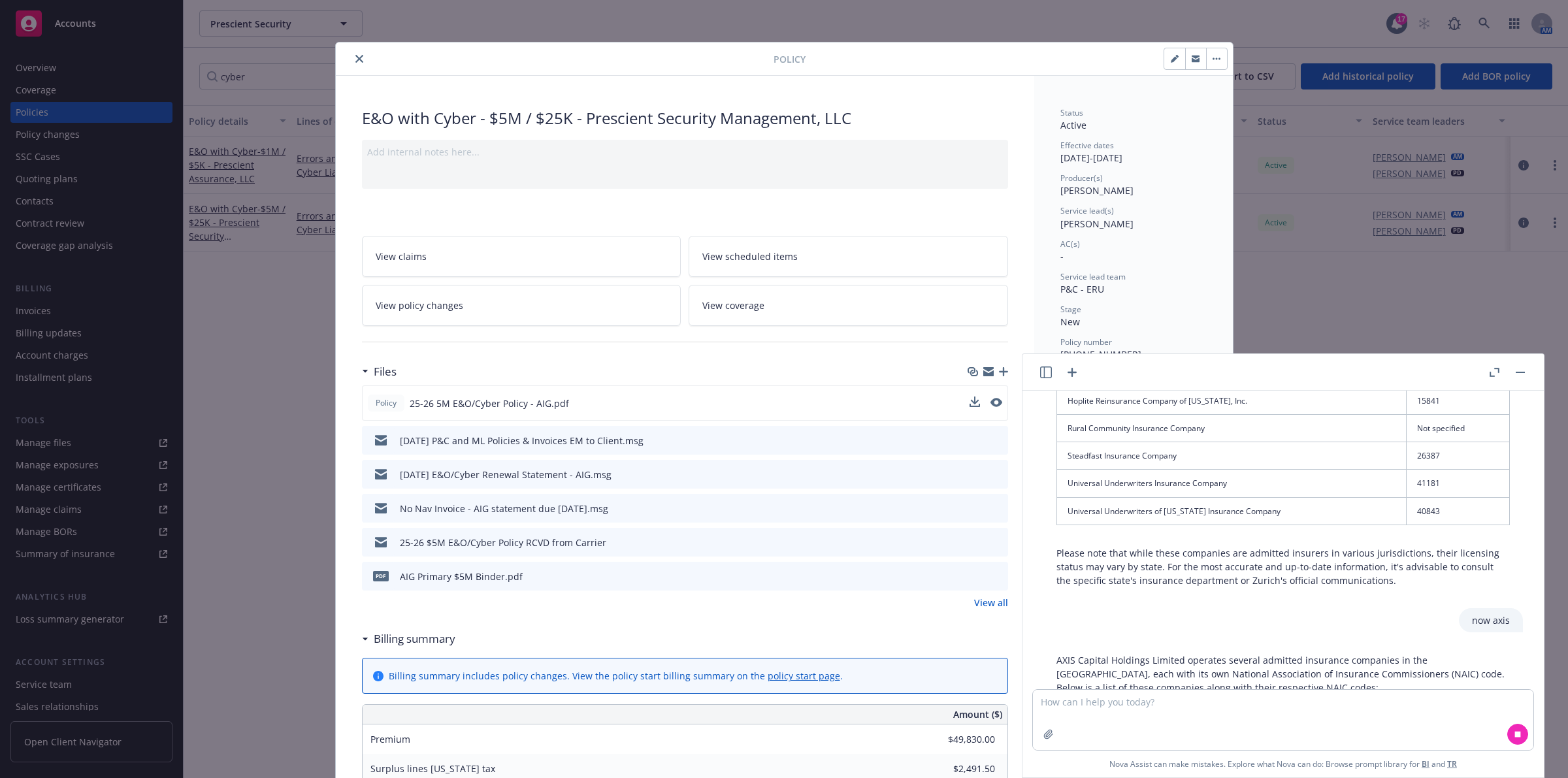
click at [1209, 642] on div "what are AIG's admitted insurance companies and their NAIC code? American Inter…" at bounding box center [1283, 539] width 521 height 298
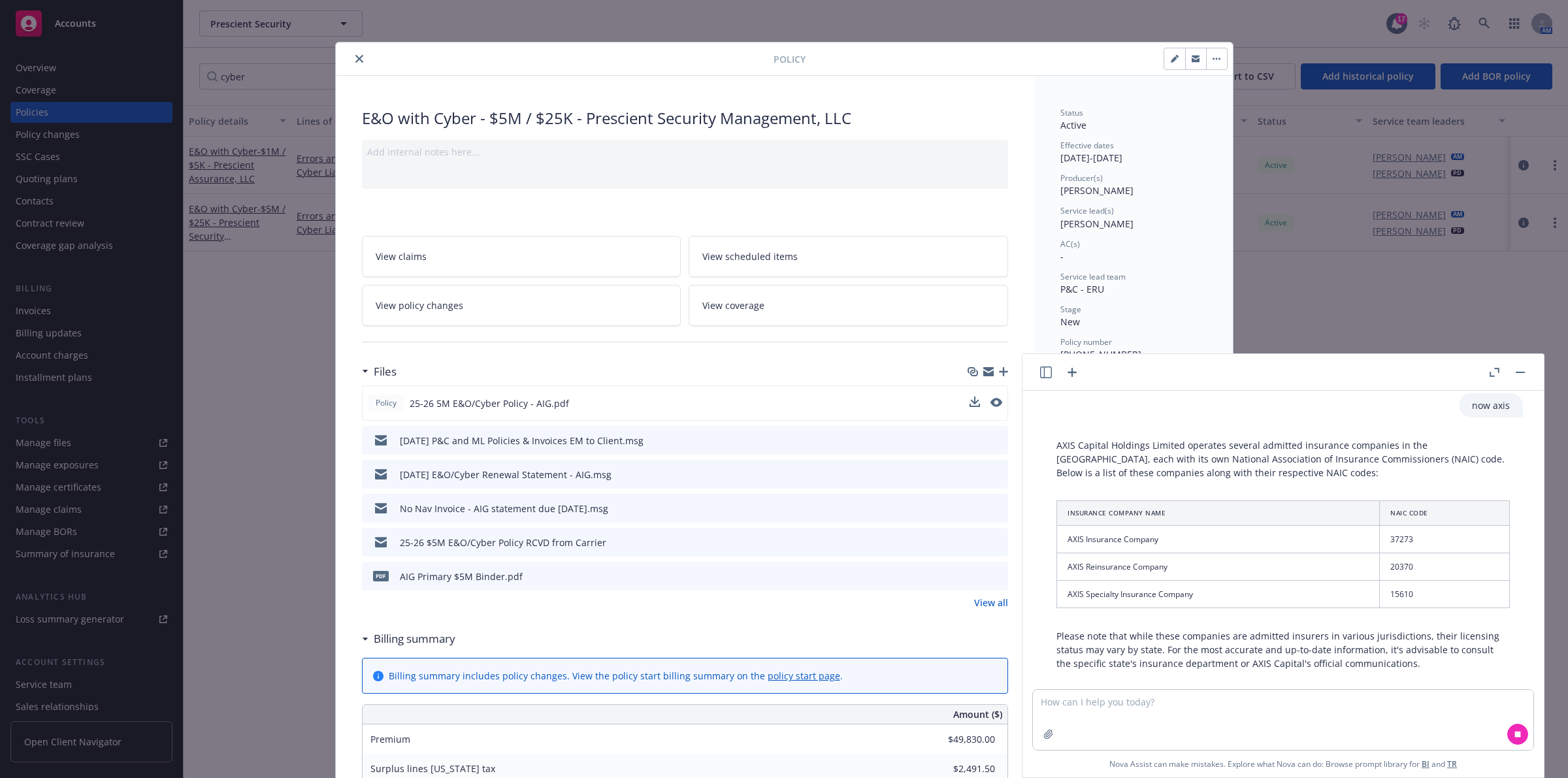
scroll to position [1261, 0]
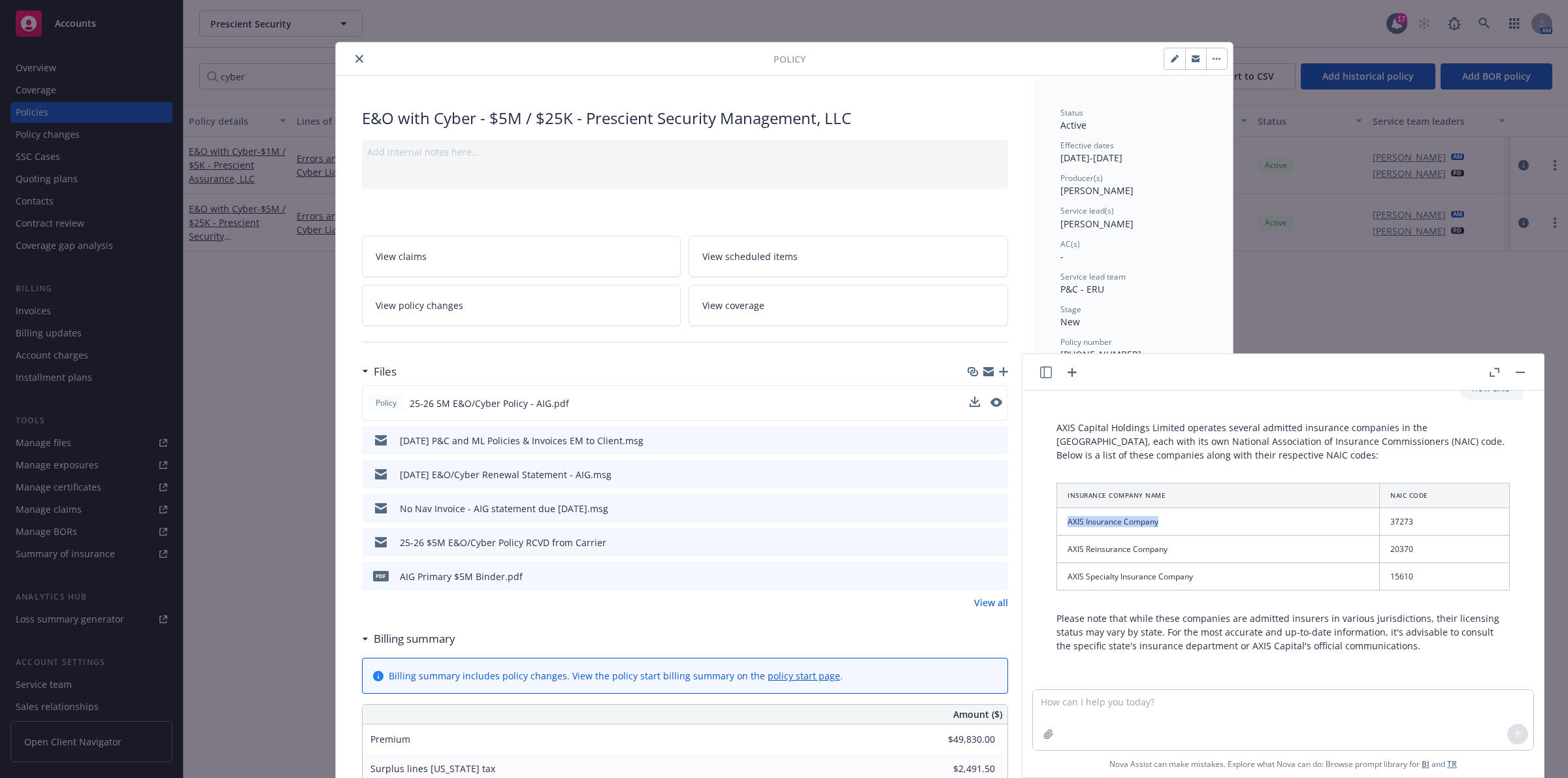
drag, startPoint x: 1063, startPoint y: 521, endPoint x: 1178, endPoint y: 515, distance: 115.2
click at [1178, 515] on td "AXIS Insurance Company" at bounding box center [1218, 522] width 323 height 28
copy td "AXIS Insurance Company"
drag, startPoint x: 1371, startPoint y: 517, endPoint x: 1408, endPoint y: 518, distance: 37.0
click at [1408, 518] on td "37273" at bounding box center [1445, 522] width 130 height 28
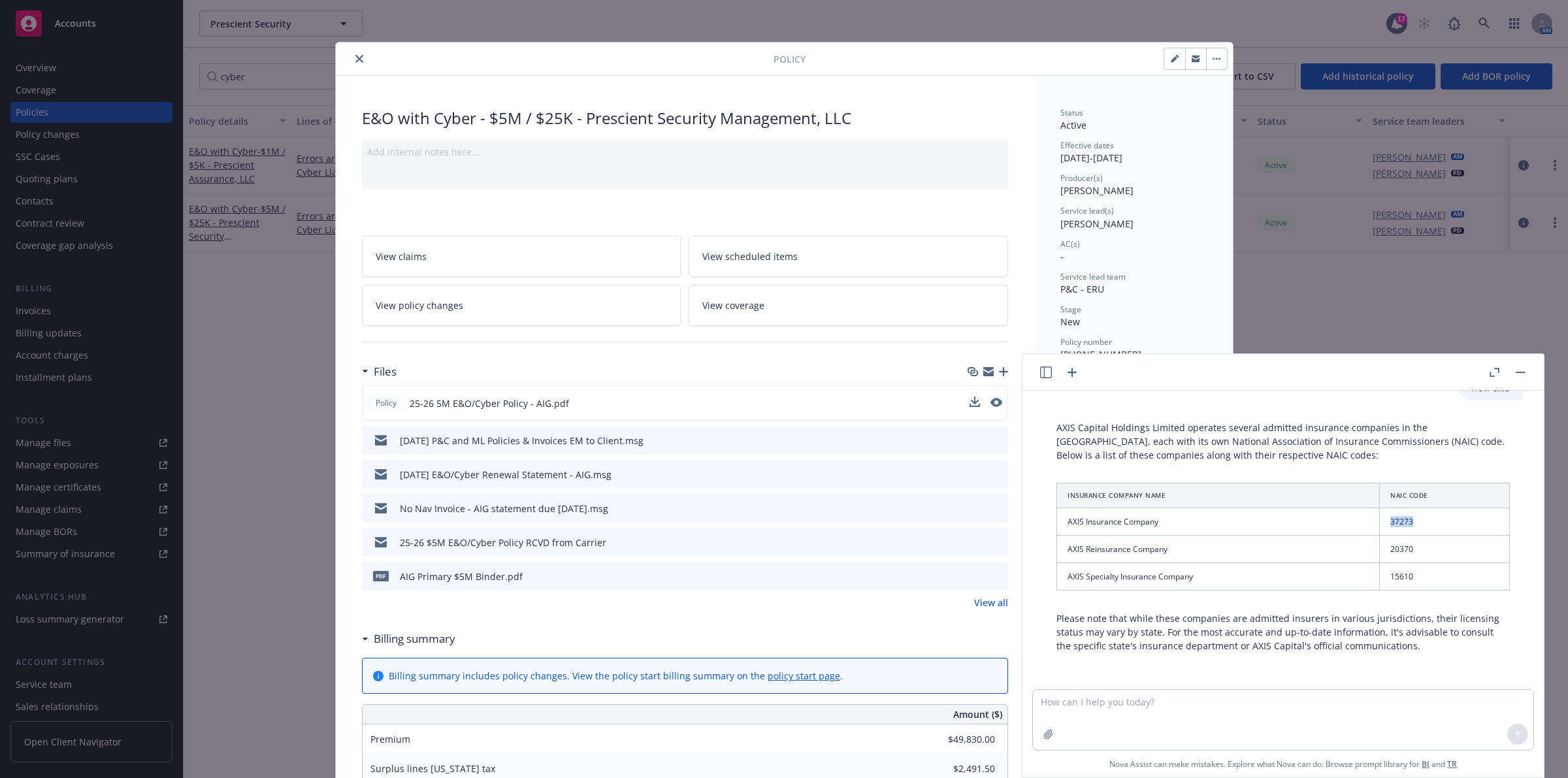
copy td "37273"
click at [1050, 709] on textarea at bounding box center [1283, 719] width 500 height 60
type textarea "now chubb"
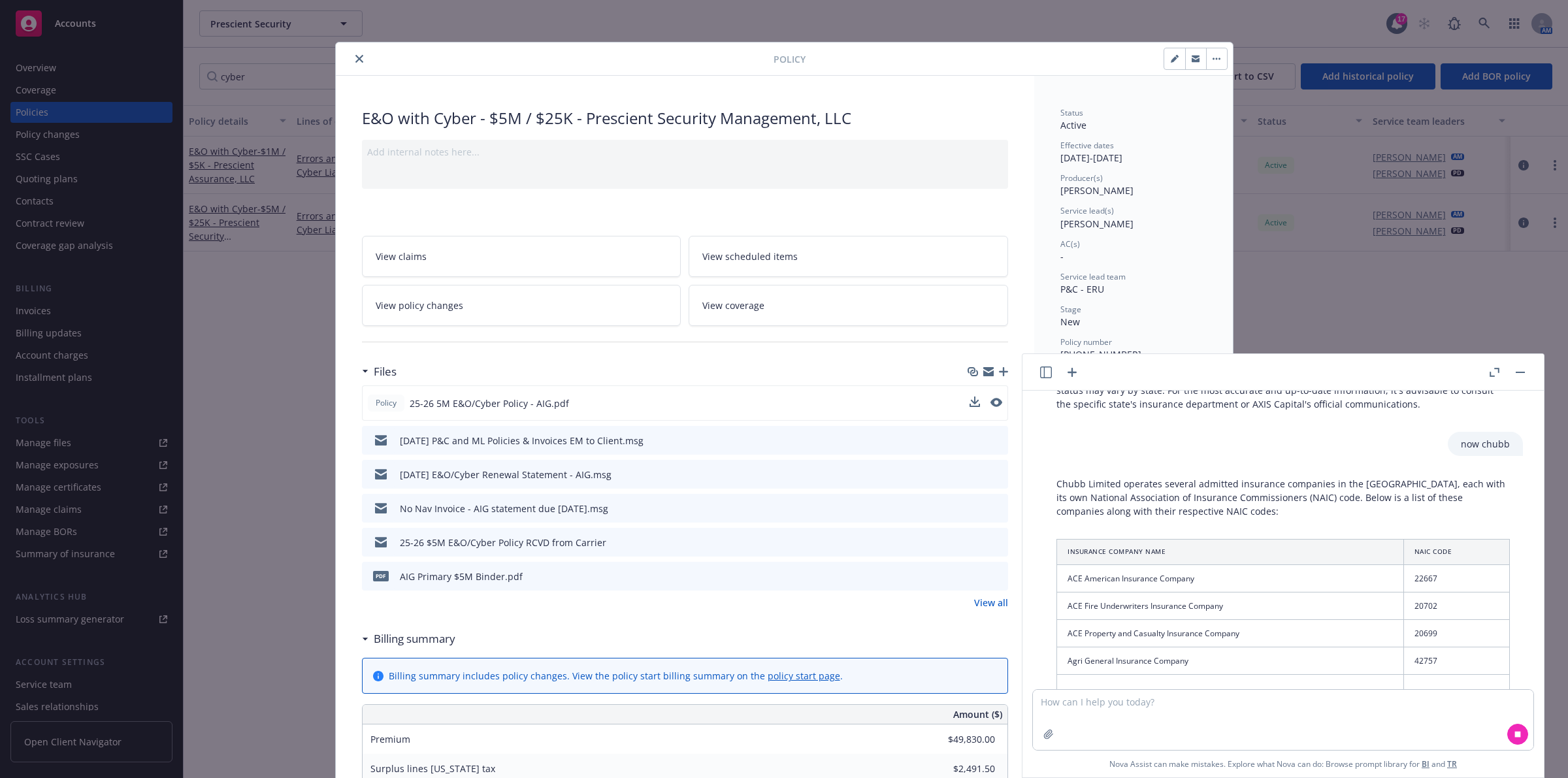
scroll to position [1553, 0]
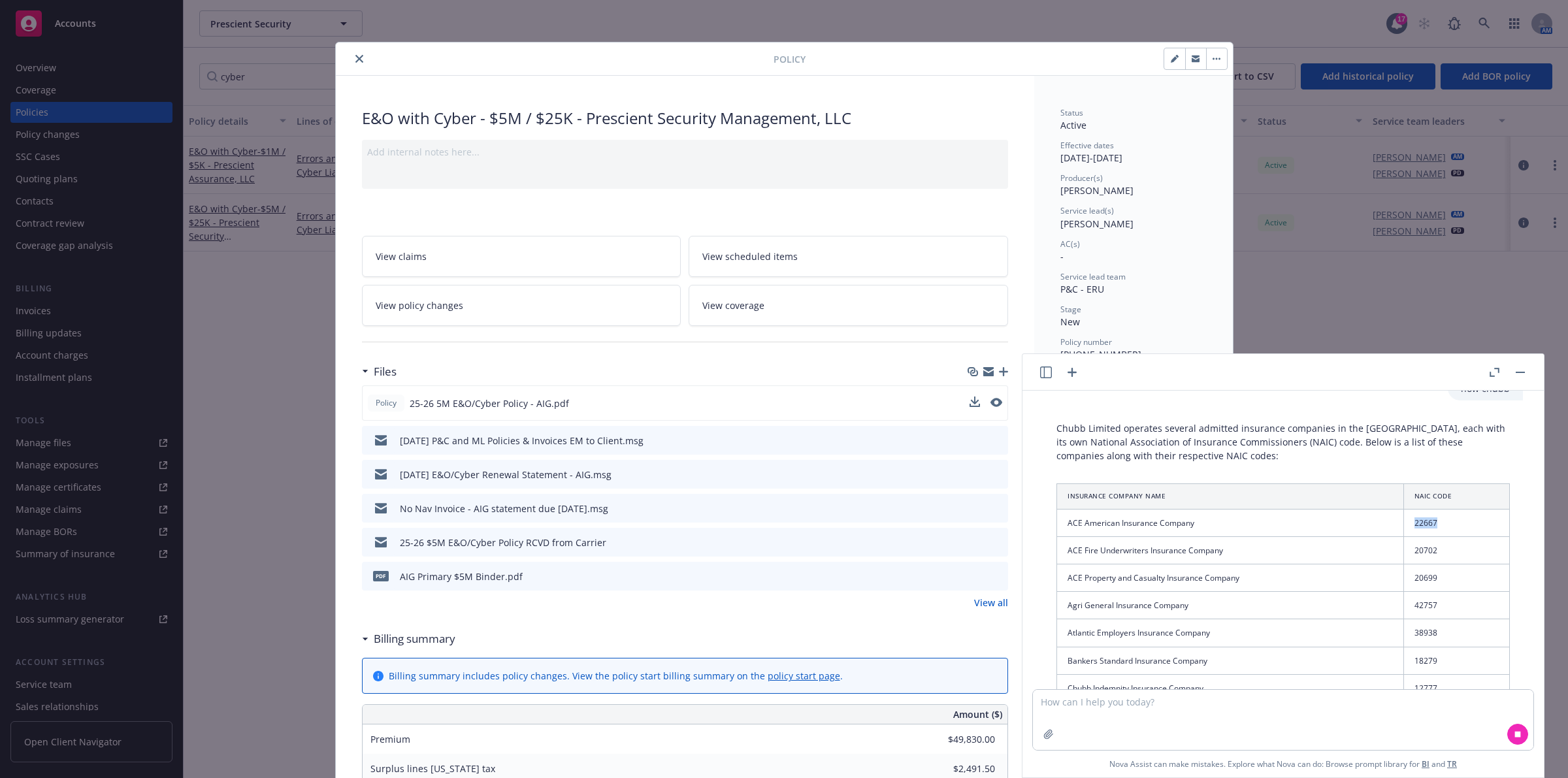
drag, startPoint x: 1393, startPoint y: 535, endPoint x: 1423, endPoint y: 530, distance: 30.4
click at [1423, 530] on td "22667" at bounding box center [1456, 523] width 106 height 28
copy td "22667"
drag, startPoint x: 1067, startPoint y: 531, endPoint x: 1194, endPoint y: 527, distance: 127.1
click at [1194, 527] on td "ACE American Insurance Company" at bounding box center [1235, 523] width 358 height 28
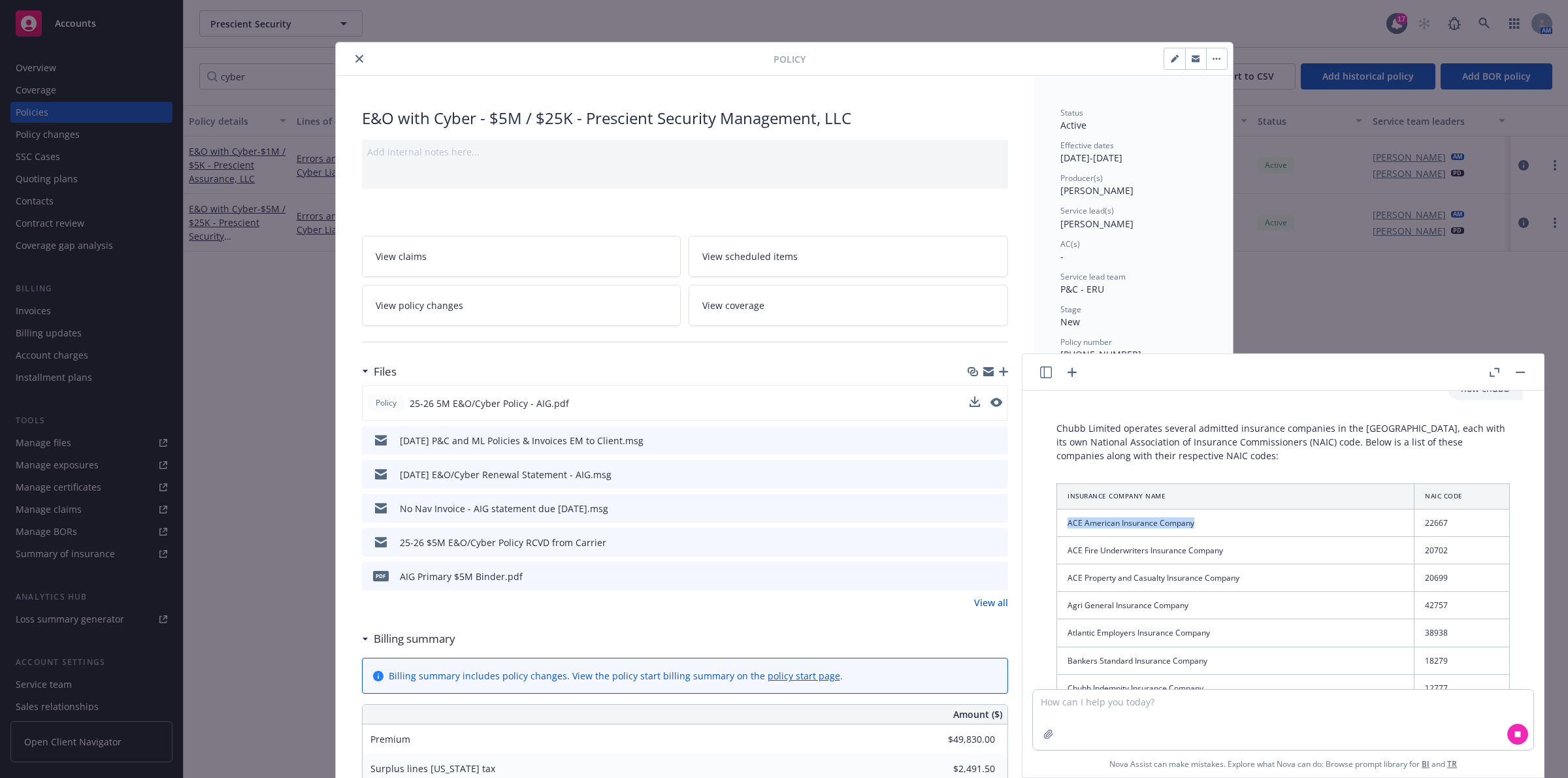
copy td "ACE American Insurance Company"
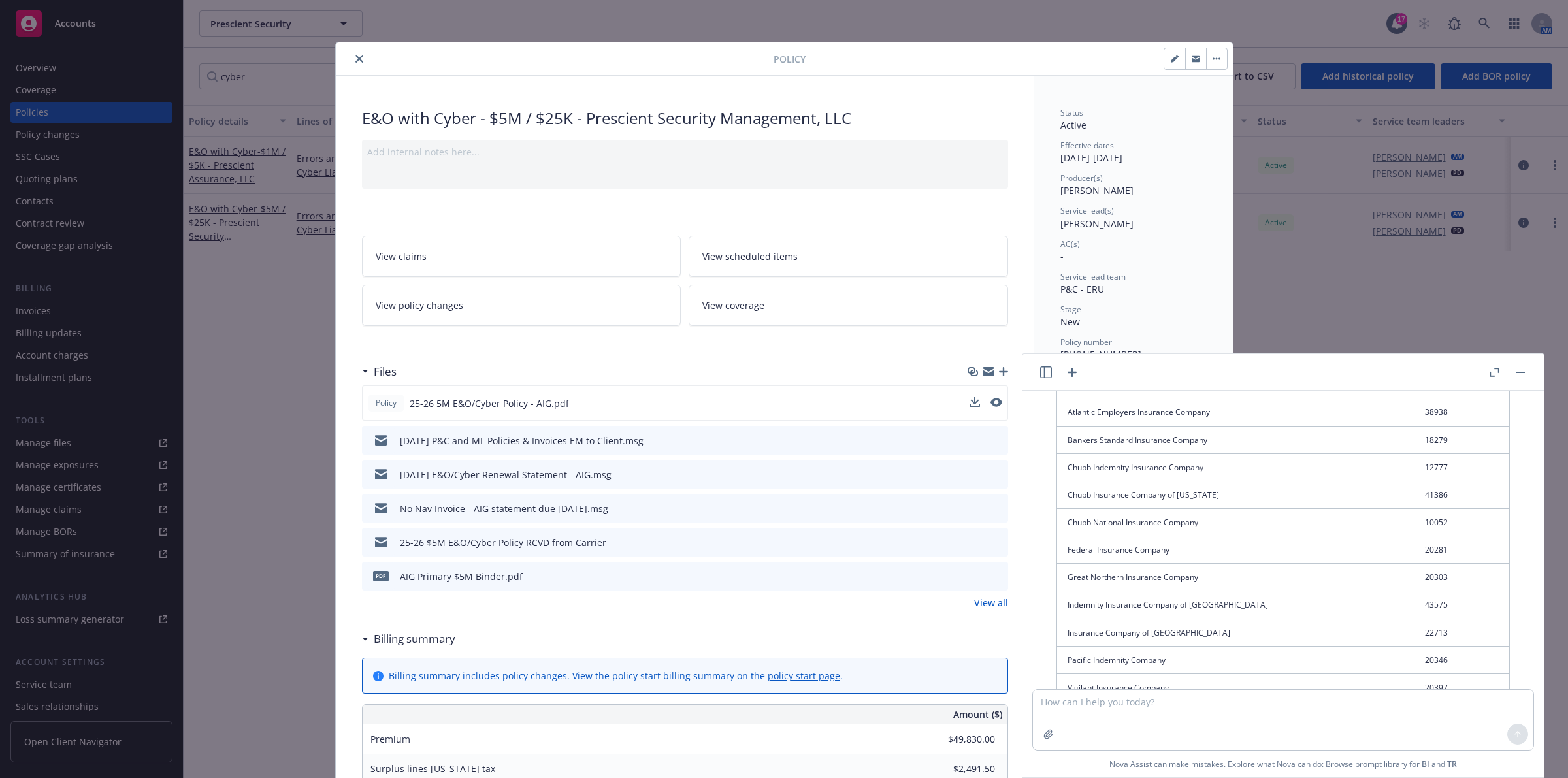
scroll to position [1893, 0]
